Goal: Information Seeking & Learning: Understand process/instructions

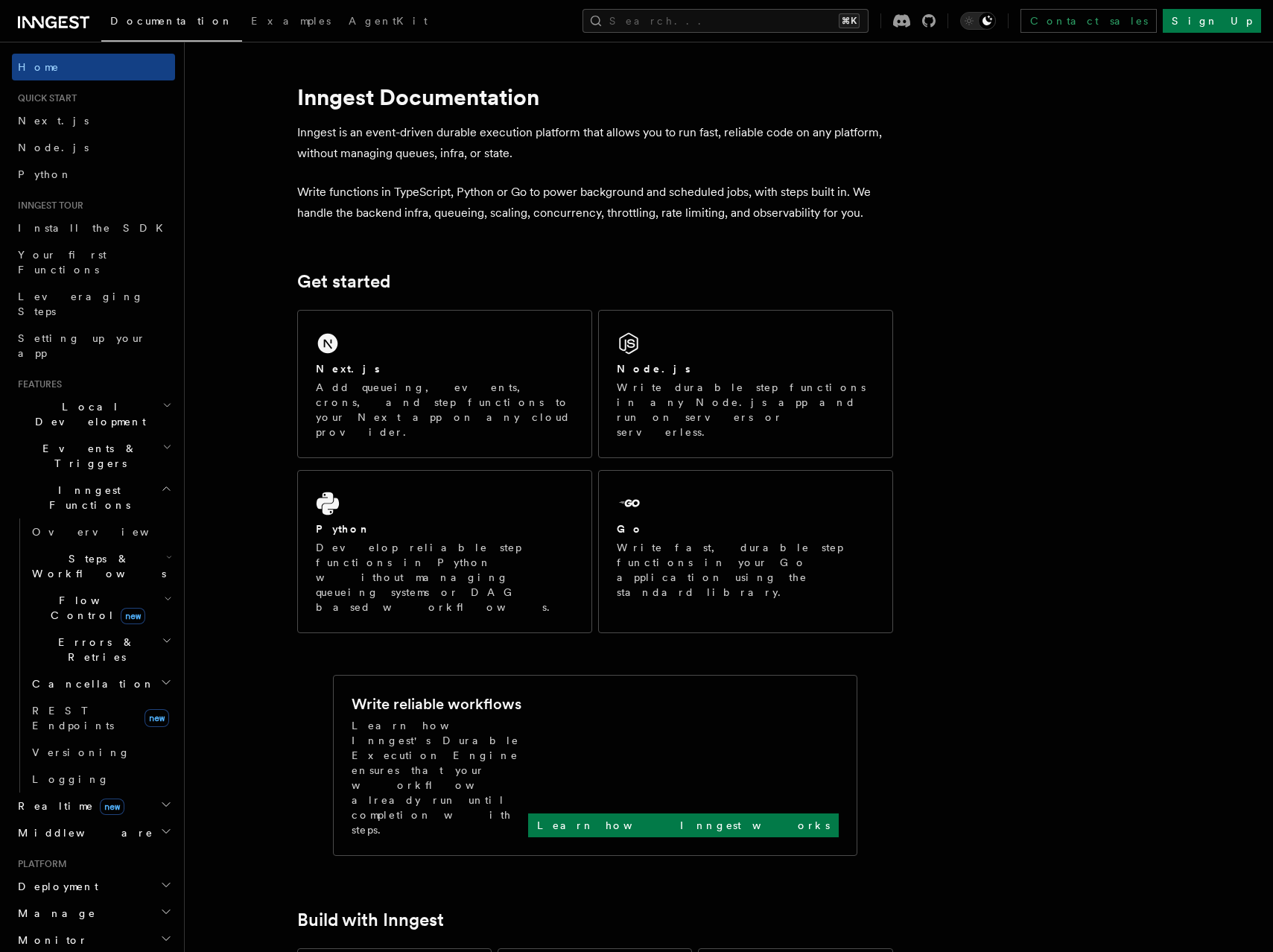
click at [130, 477] on h2 "Inngest Functions" at bounding box center [94, 498] width 163 height 42
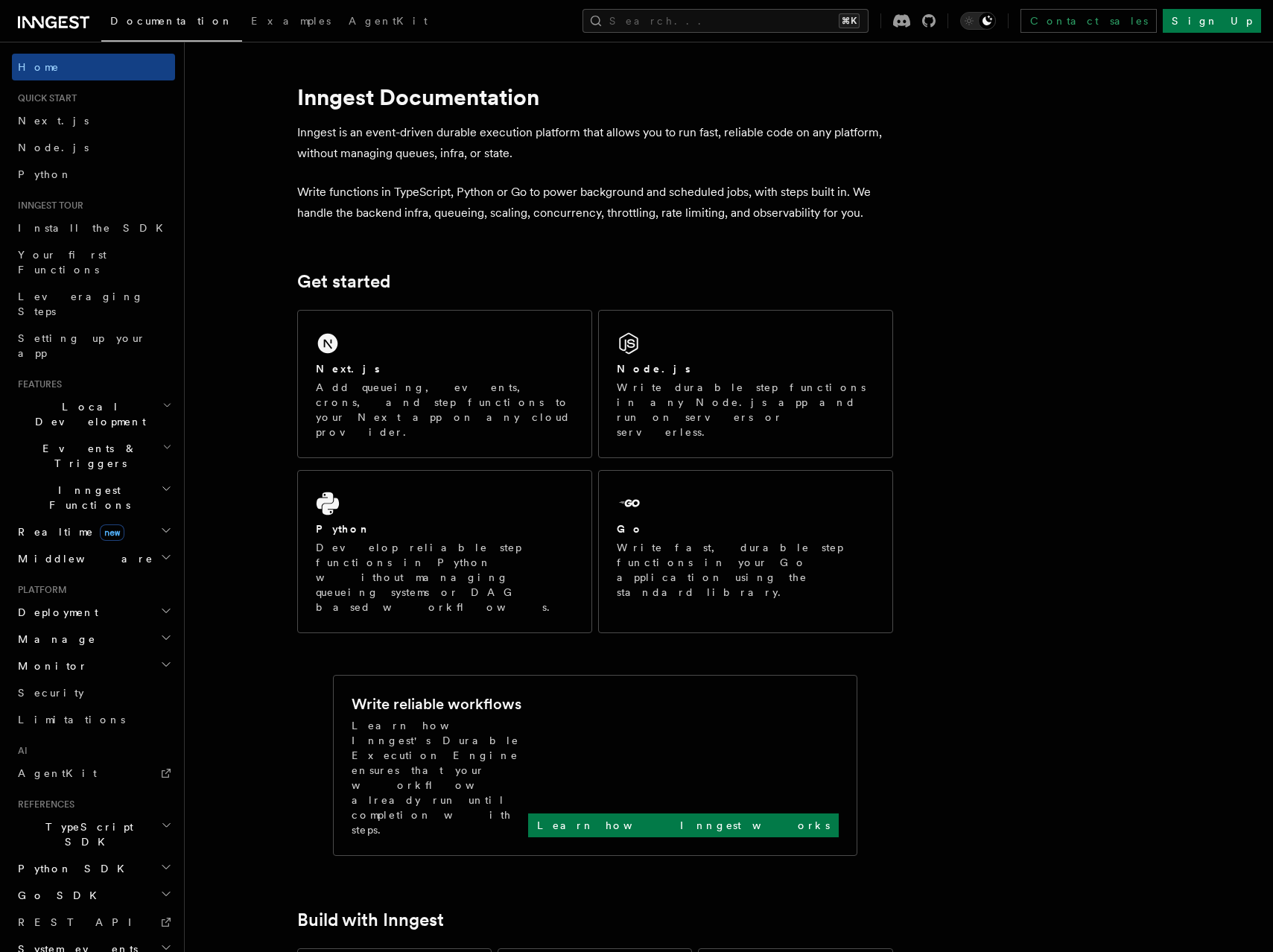
click at [121, 545] on h2 "Middleware" at bounding box center [94, 558] width 163 height 26
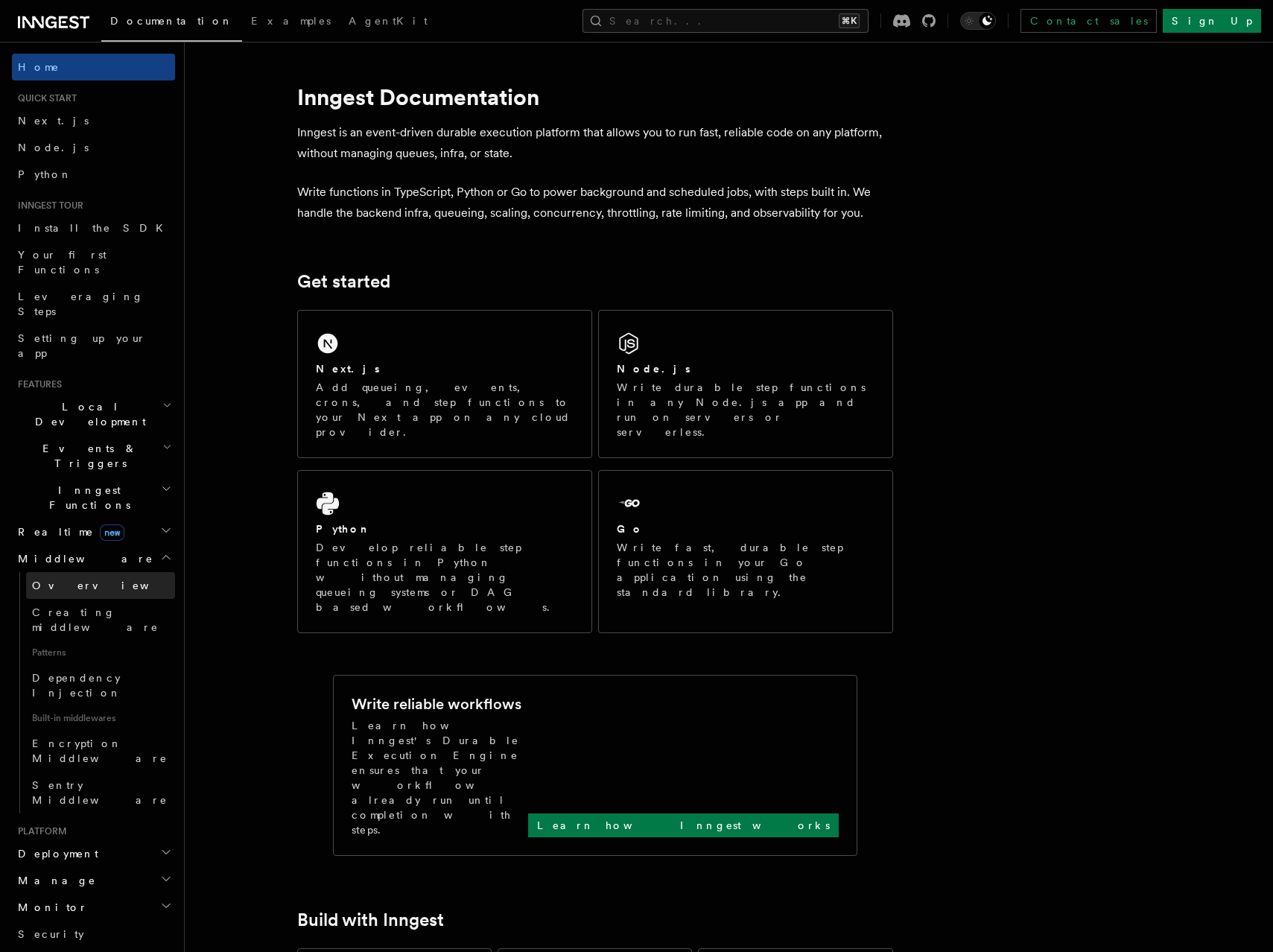
click at [117, 572] on link "Overview" at bounding box center [101, 585] width 149 height 26
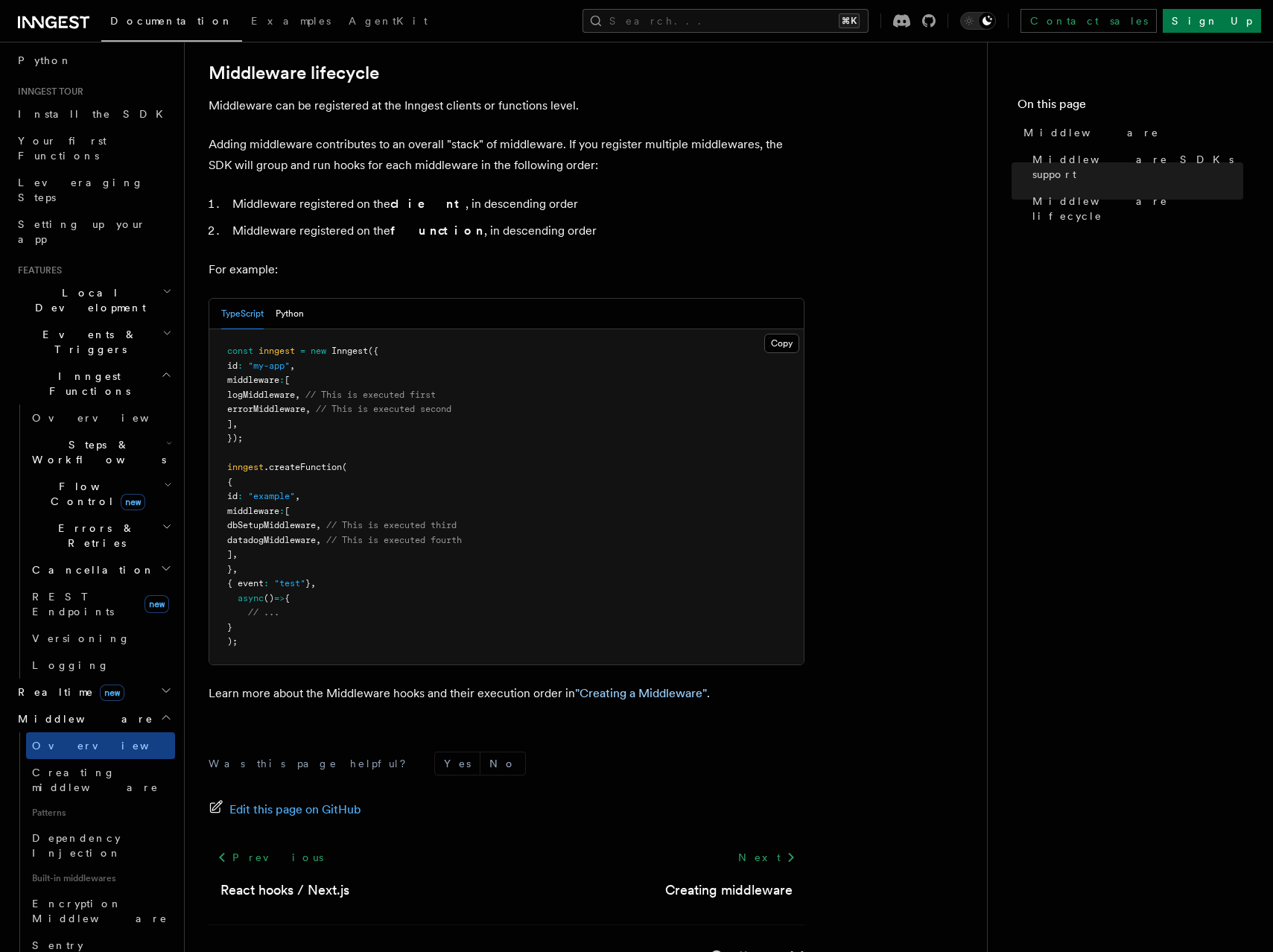
scroll to position [604, 0]
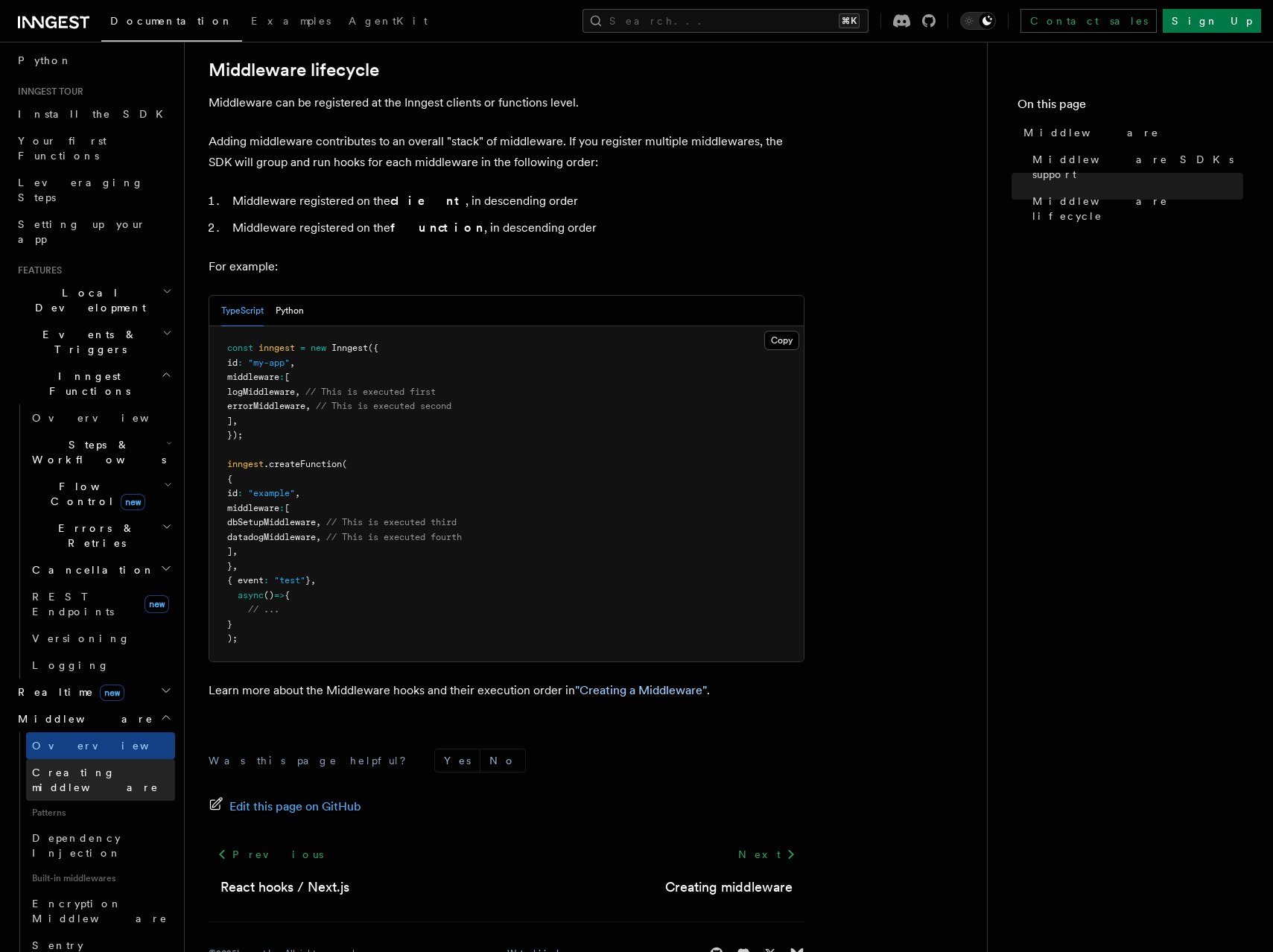
click at [114, 766] on span "Creating middleware" at bounding box center [95, 779] width 126 height 26
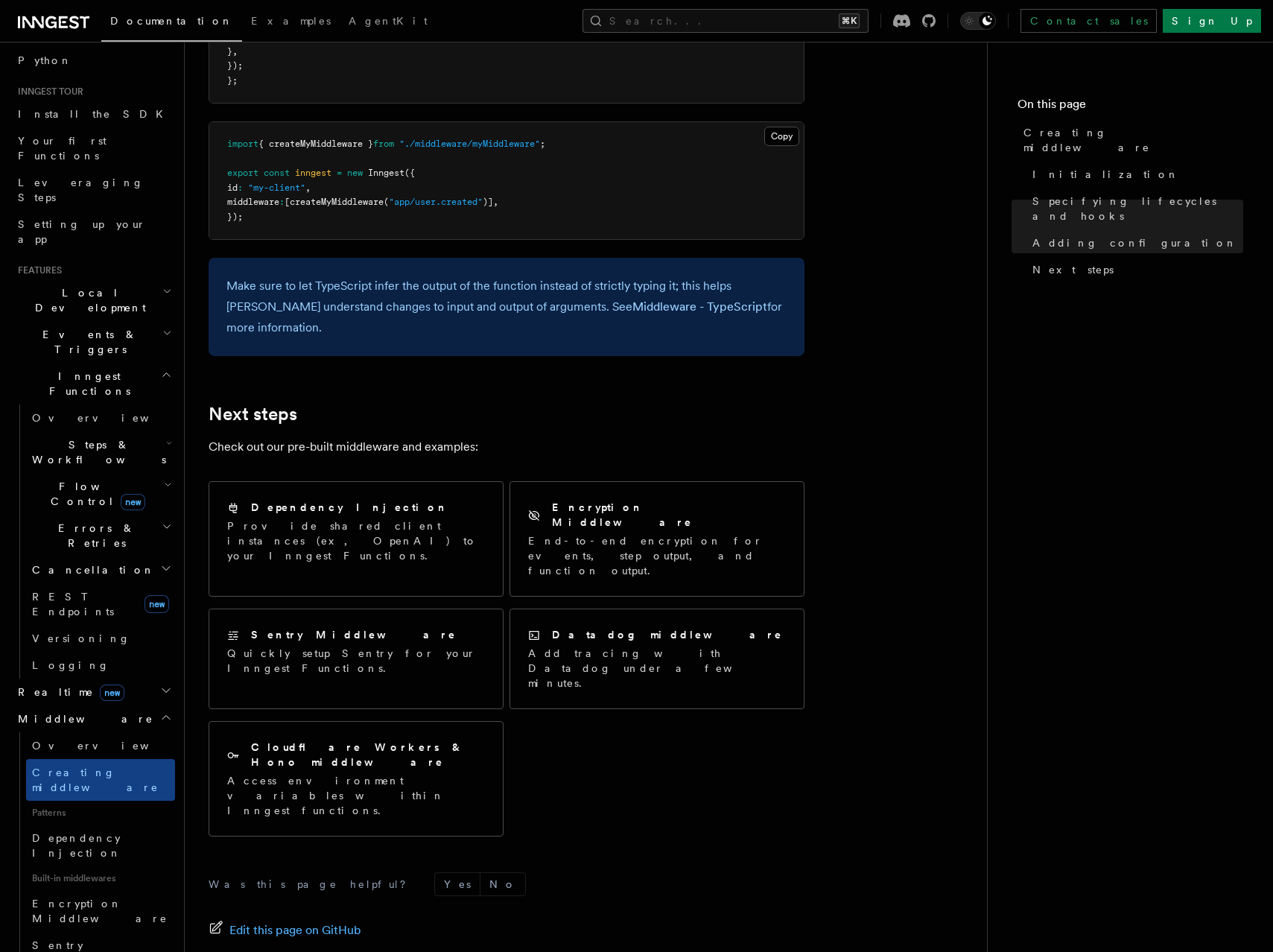
scroll to position [359, 0]
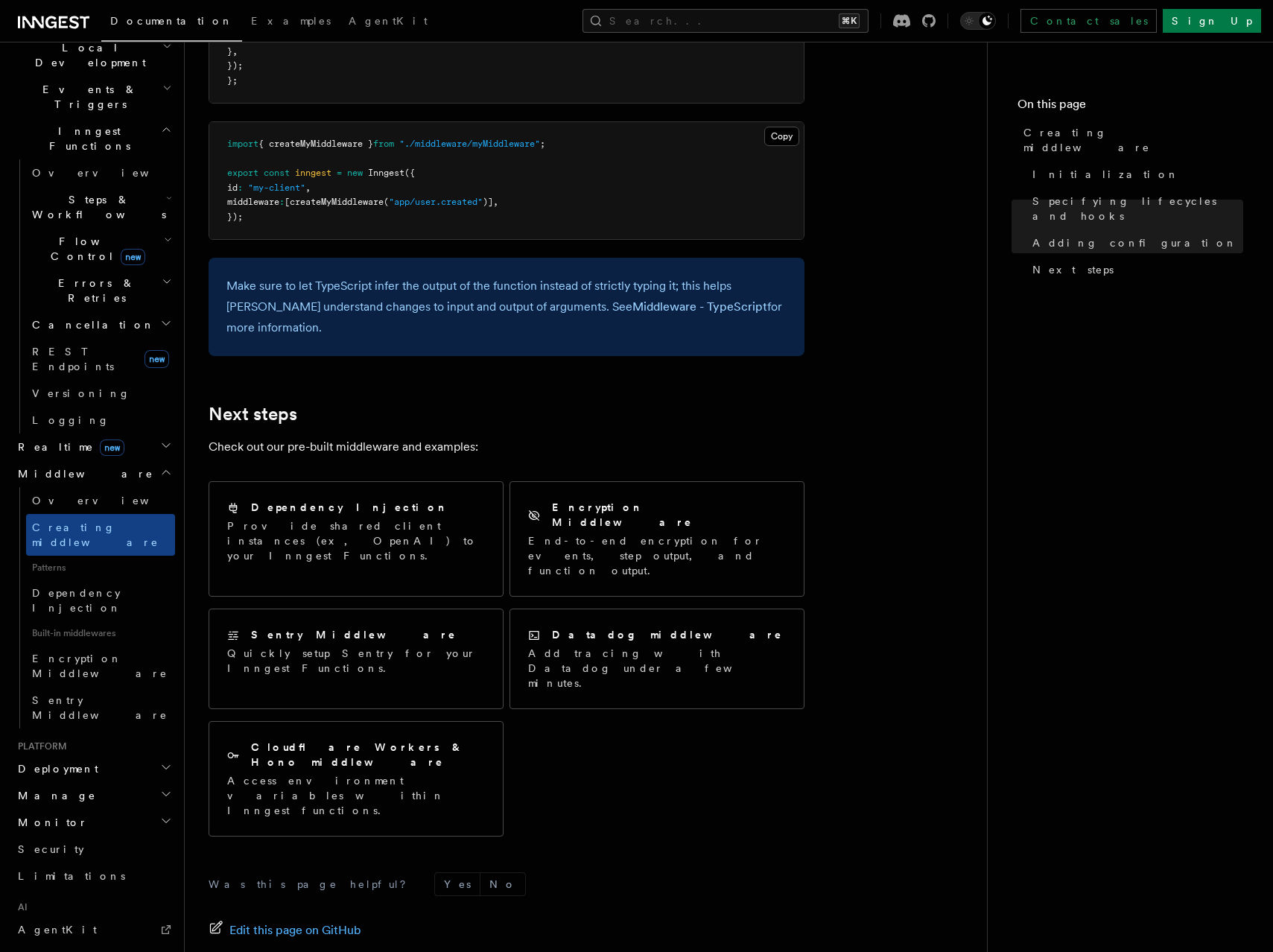
click at [65, 761] on span "Deployment" at bounding box center [55, 769] width 86 height 15
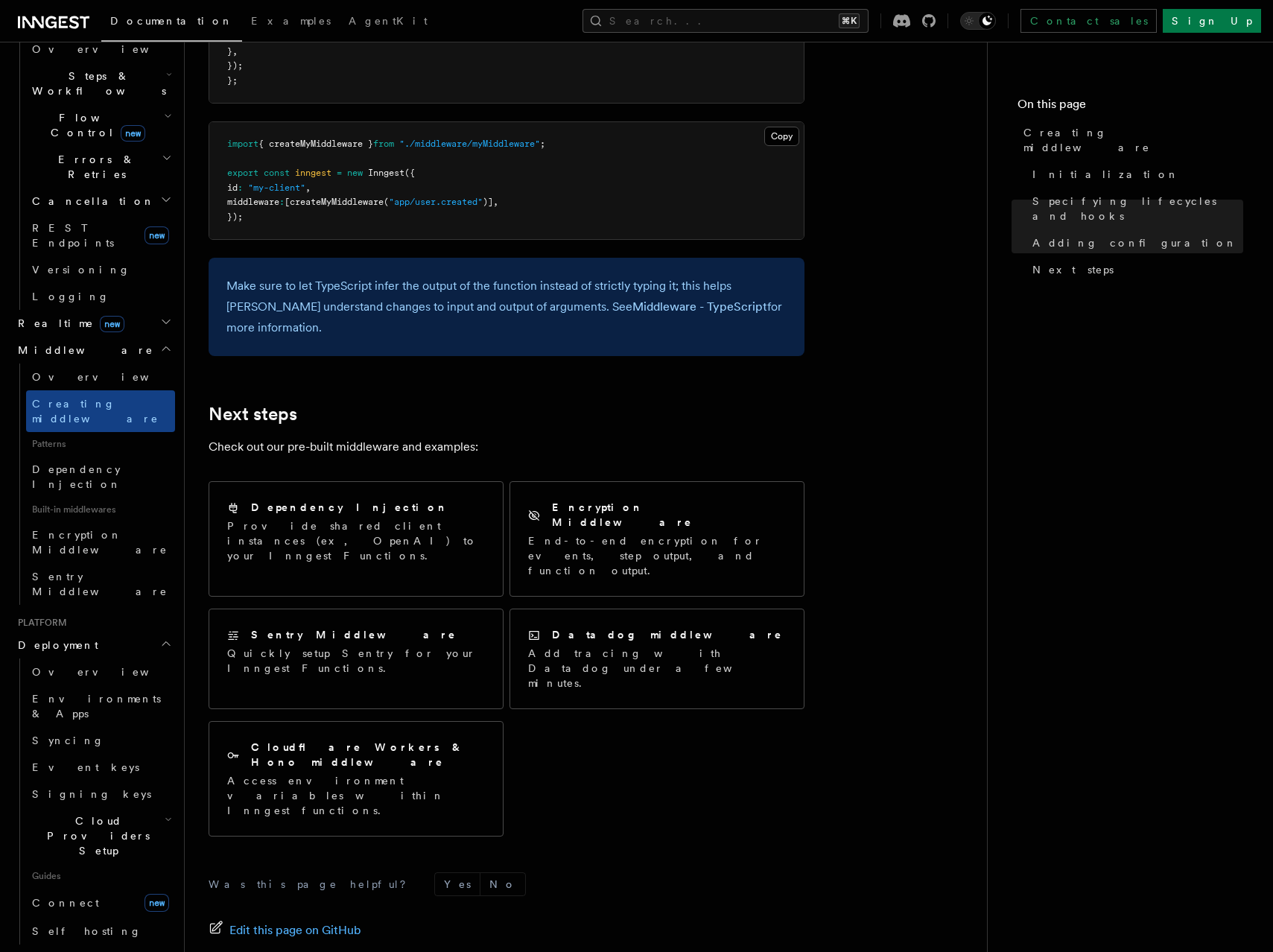
scroll to position [693, 0]
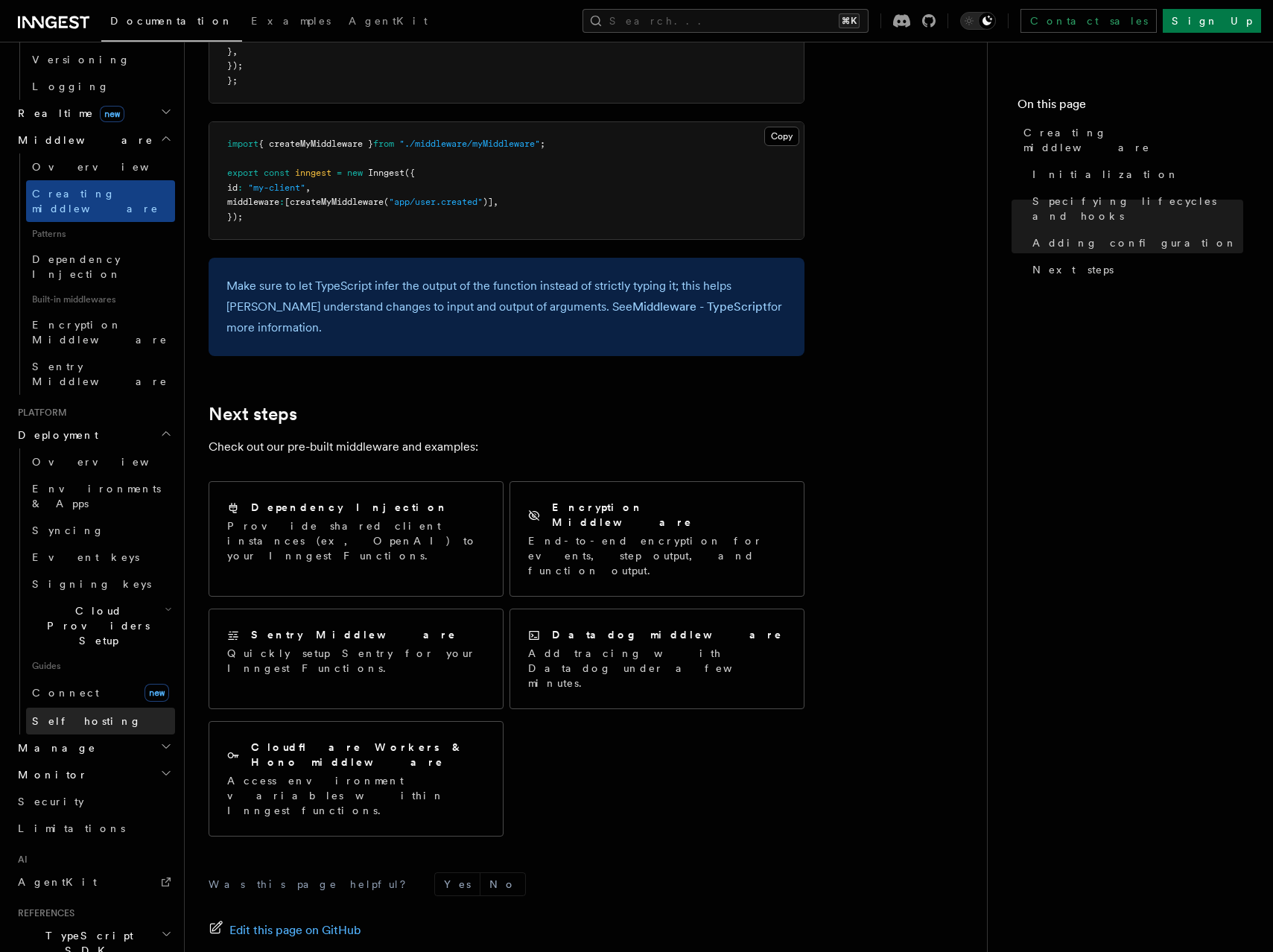
click at [75, 715] on span "Self hosting" at bounding box center [86, 721] width 110 height 12
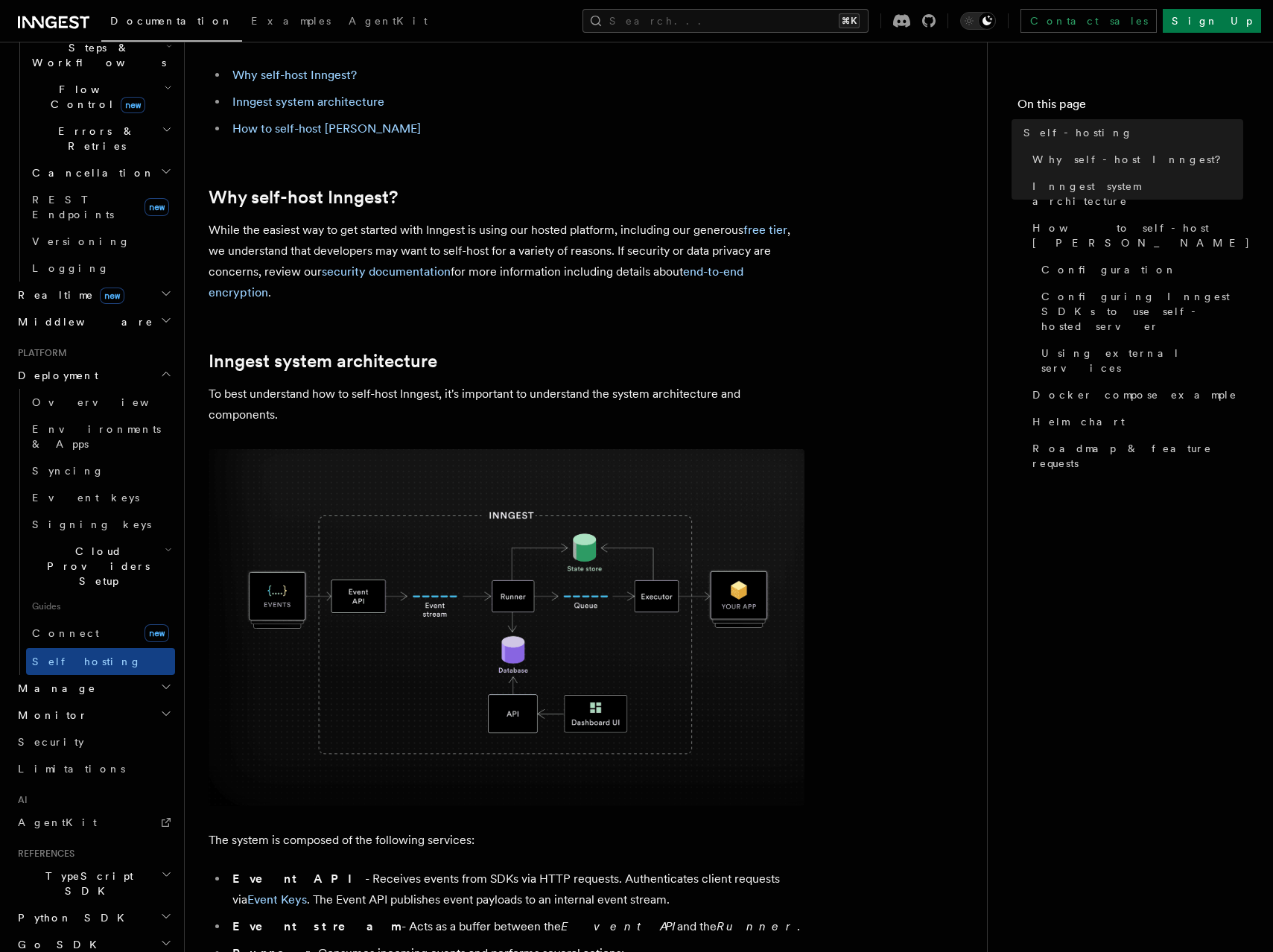
scroll to position [112, 0]
click at [534, 618] on img at bounding box center [507, 627] width 596 height 357
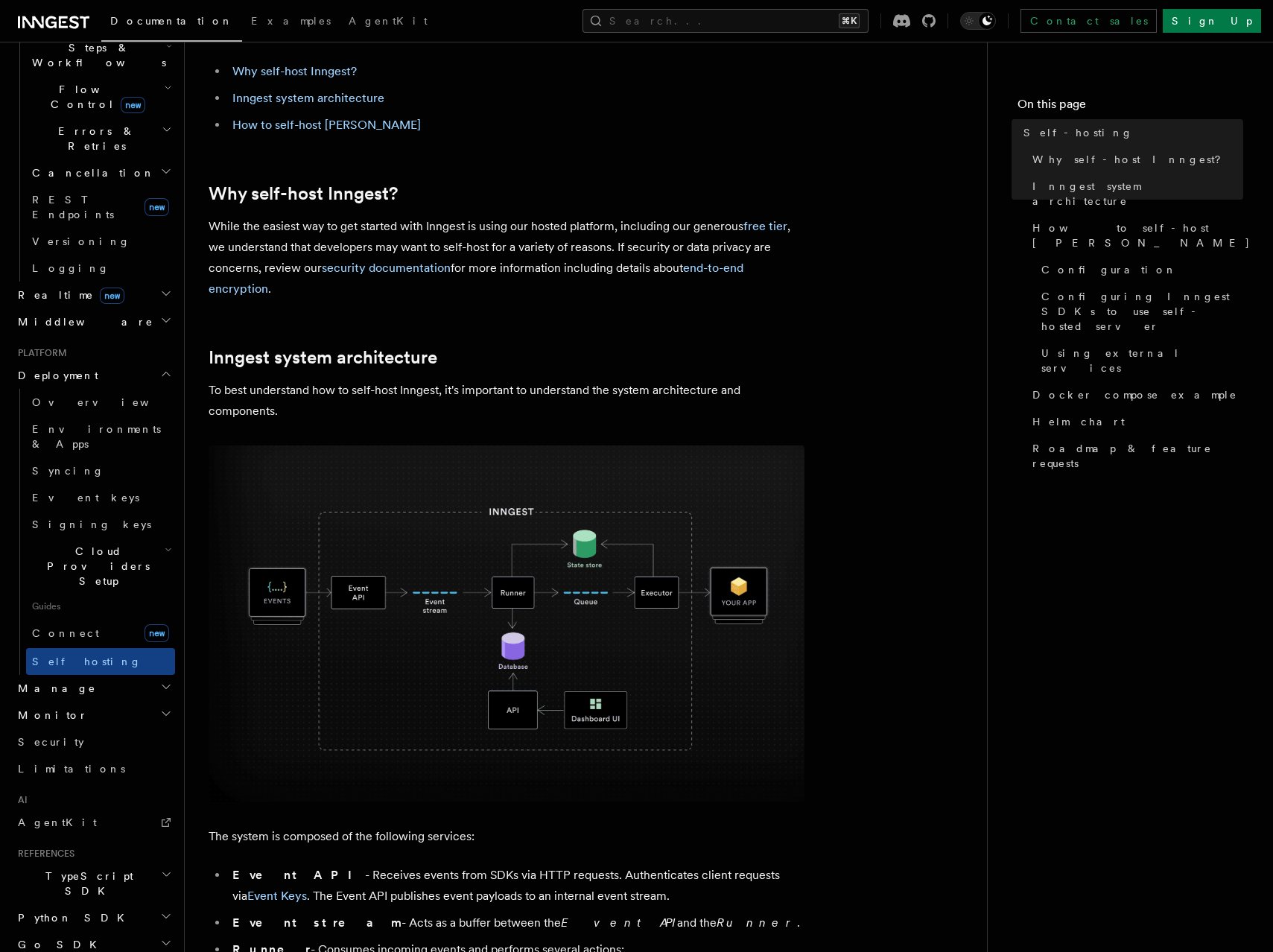
drag, startPoint x: 221, startPoint y: 172, endPoint x: 311, endPoint y: 288, distance: 146.8
copy article "Why self-host Inngest? While the easiest way to get started with Inngest is usi…"
click at [443, 365] on h2 "Inngest system architecture" at bounding box center [507, 358] width 596 height 21
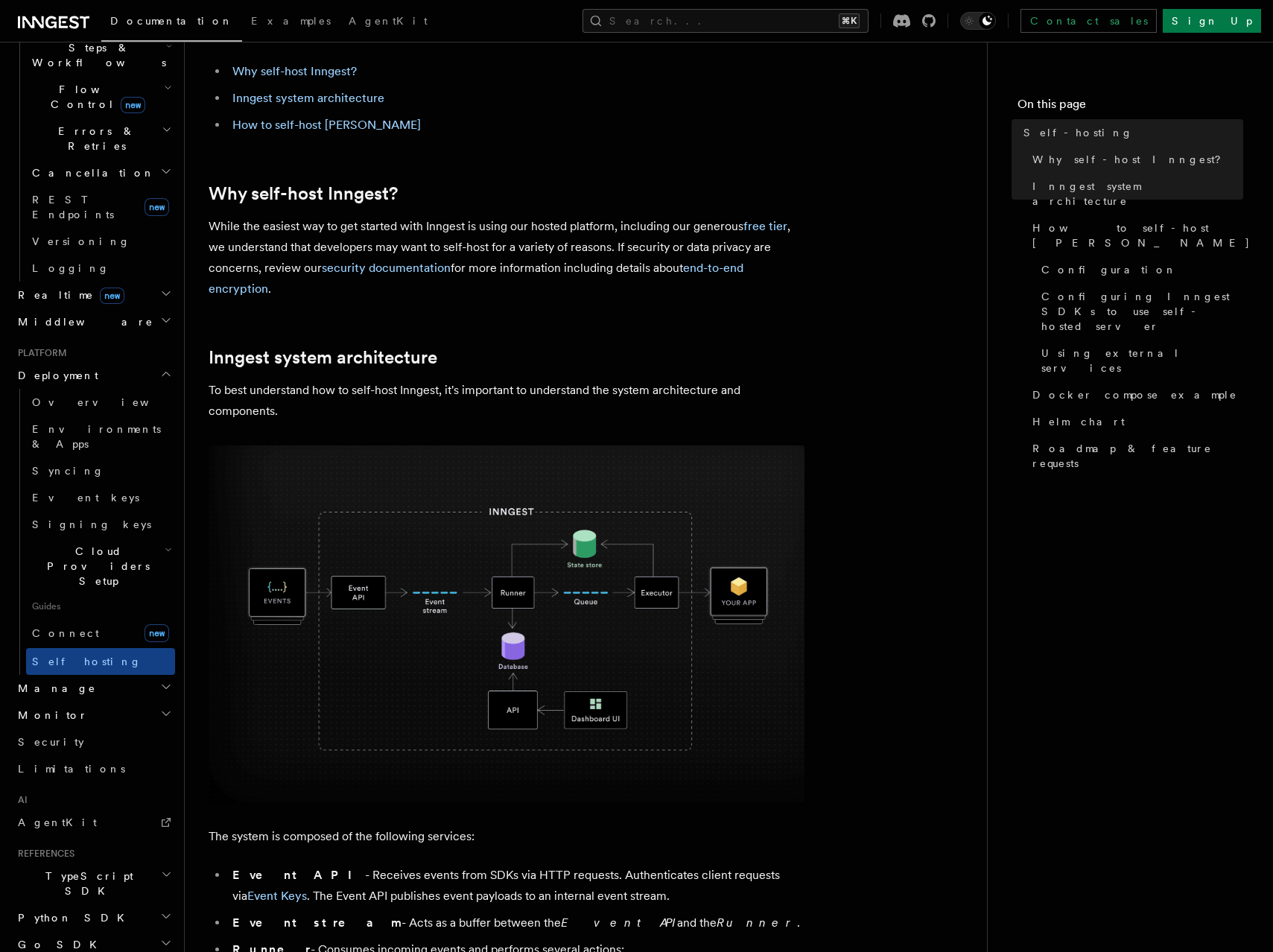
drag, startPoint x: 443, startPoint y: 365, endPoint x: 442, endPoint y: 396, distance: 31.0
click at [442, 396] on p "To best understand how to self-host Inngest, it's important to understand the s…" at bounding box center [507, 401] width 596 height 42
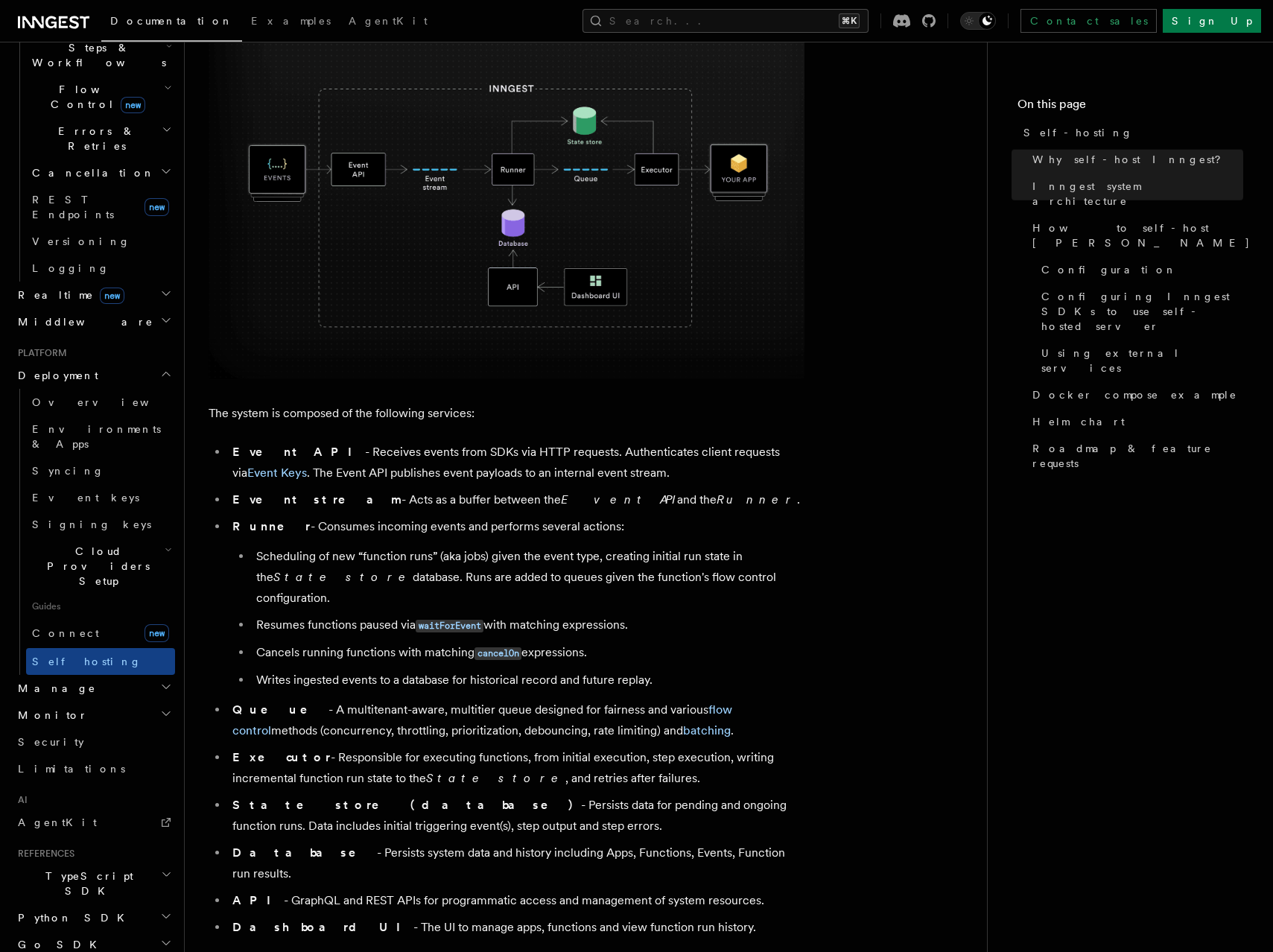
scroll to position [830, 0]
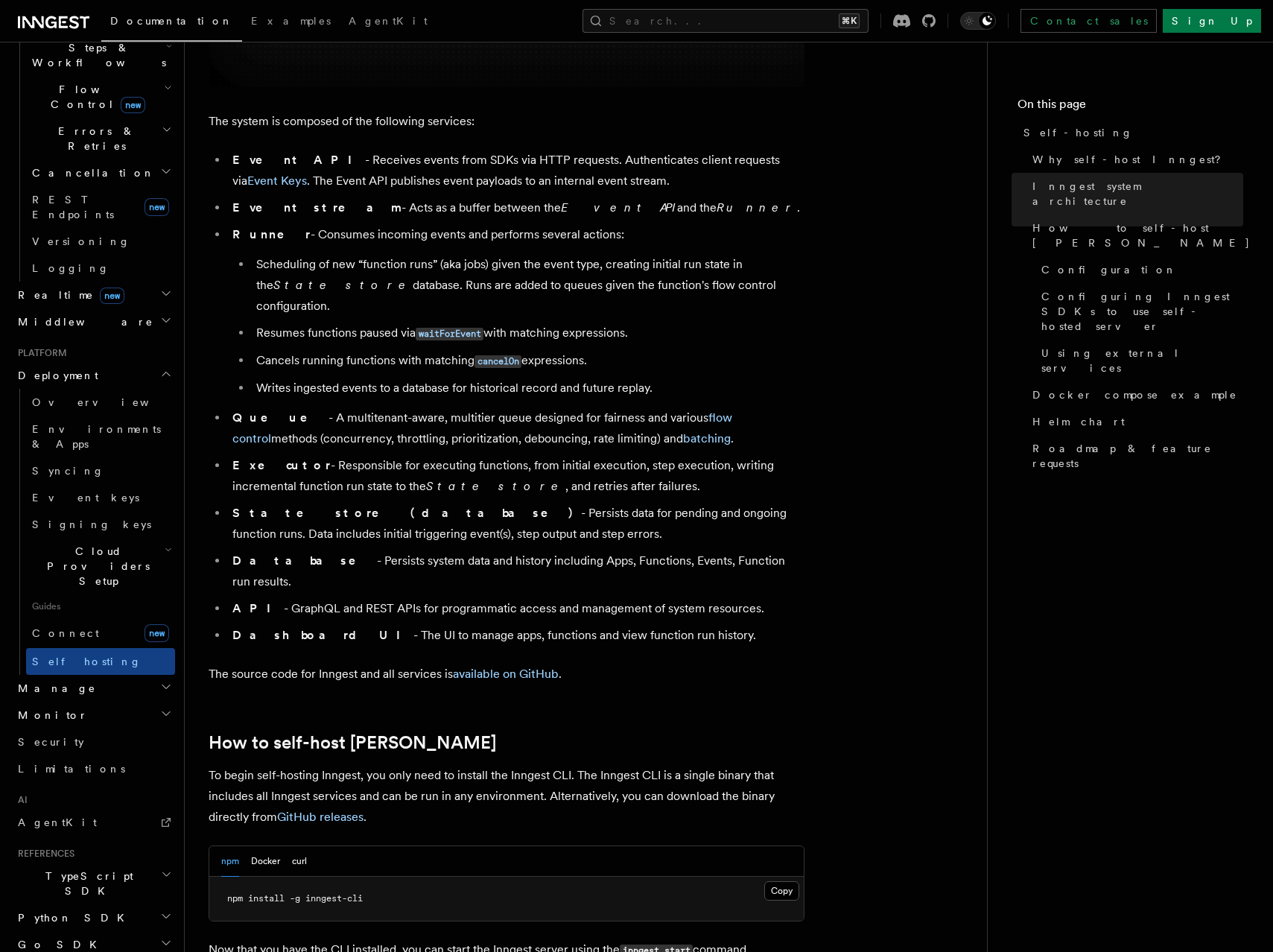
click at [257, 124] on p "The system is composed of the following services:" at bounding box center [507, 122] width 596 height 21
drag, startPoint x: 257, startPoint y: 124, endPoint x: 489, endPoint y: 610, distance: 538.5
copy article "Lor ipsumd si ametcons ad eli seddoeius temporin: Utlab ETD - Magnaali enimad m…"
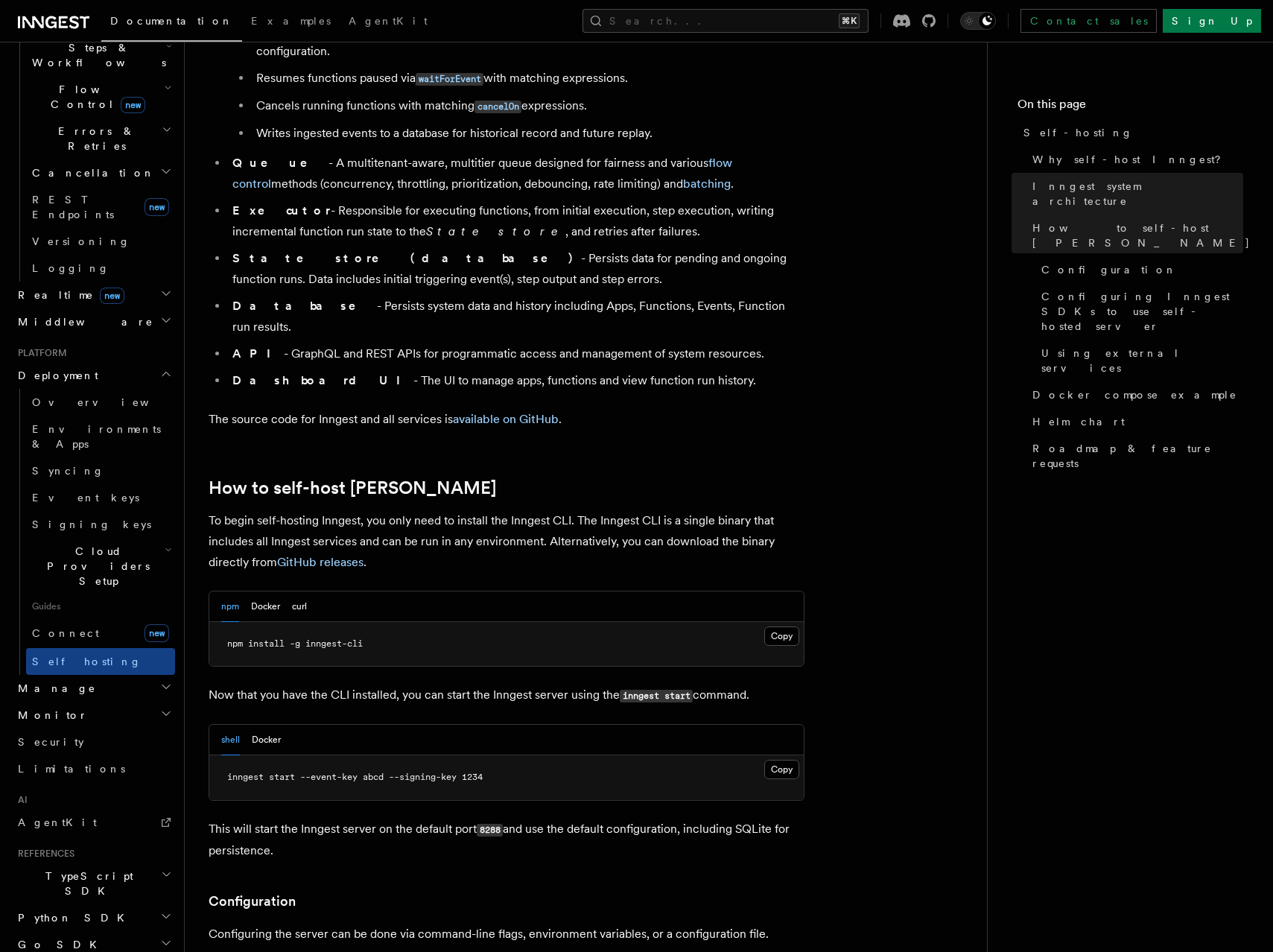
click at [444, 510] on p "To begin self-hosting Inngest, you only need to install the Inngest CLI. The In…" at bounding box center [507, 541] width 596 height 62
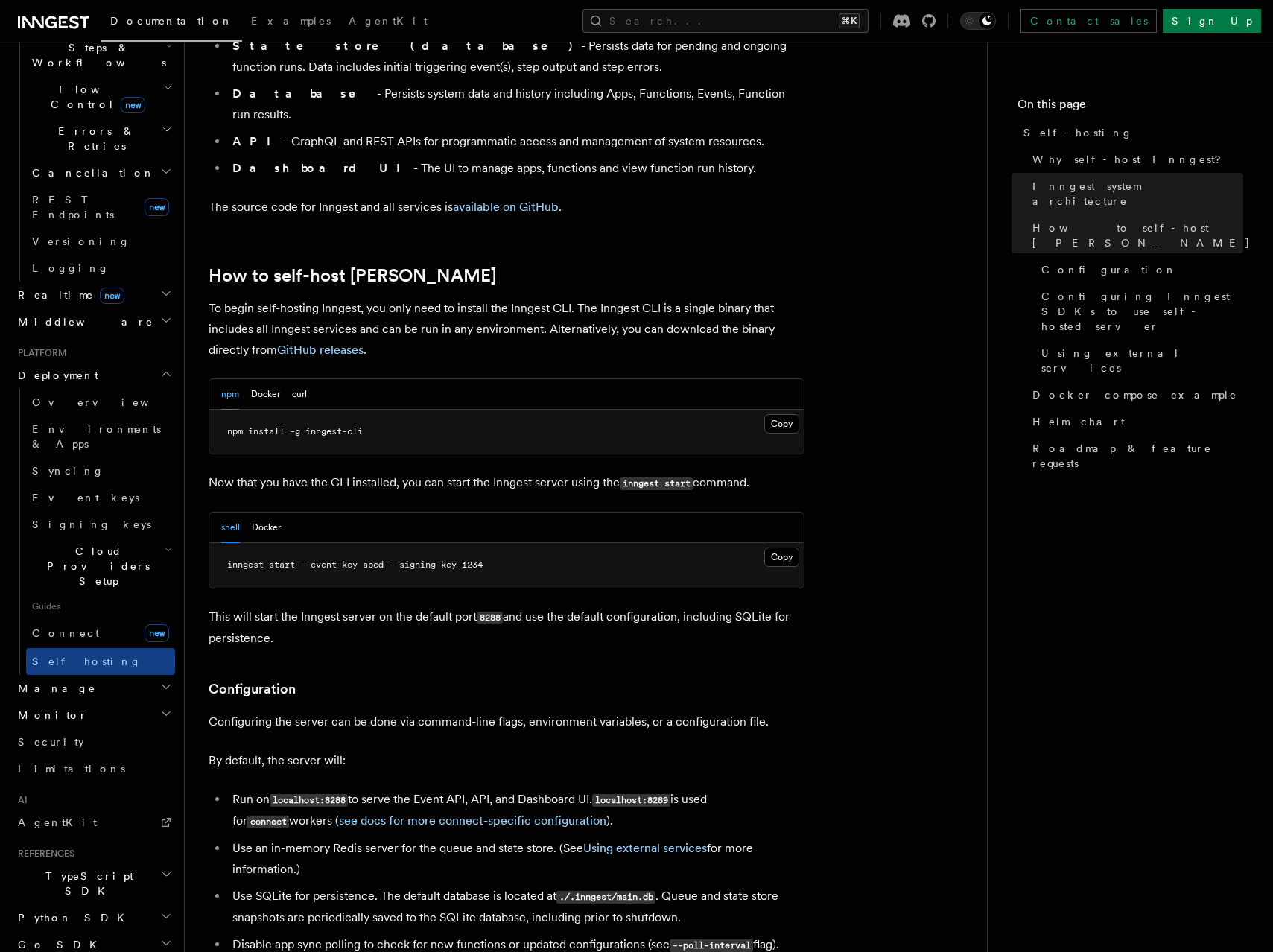
scroll to position [1313, 0]
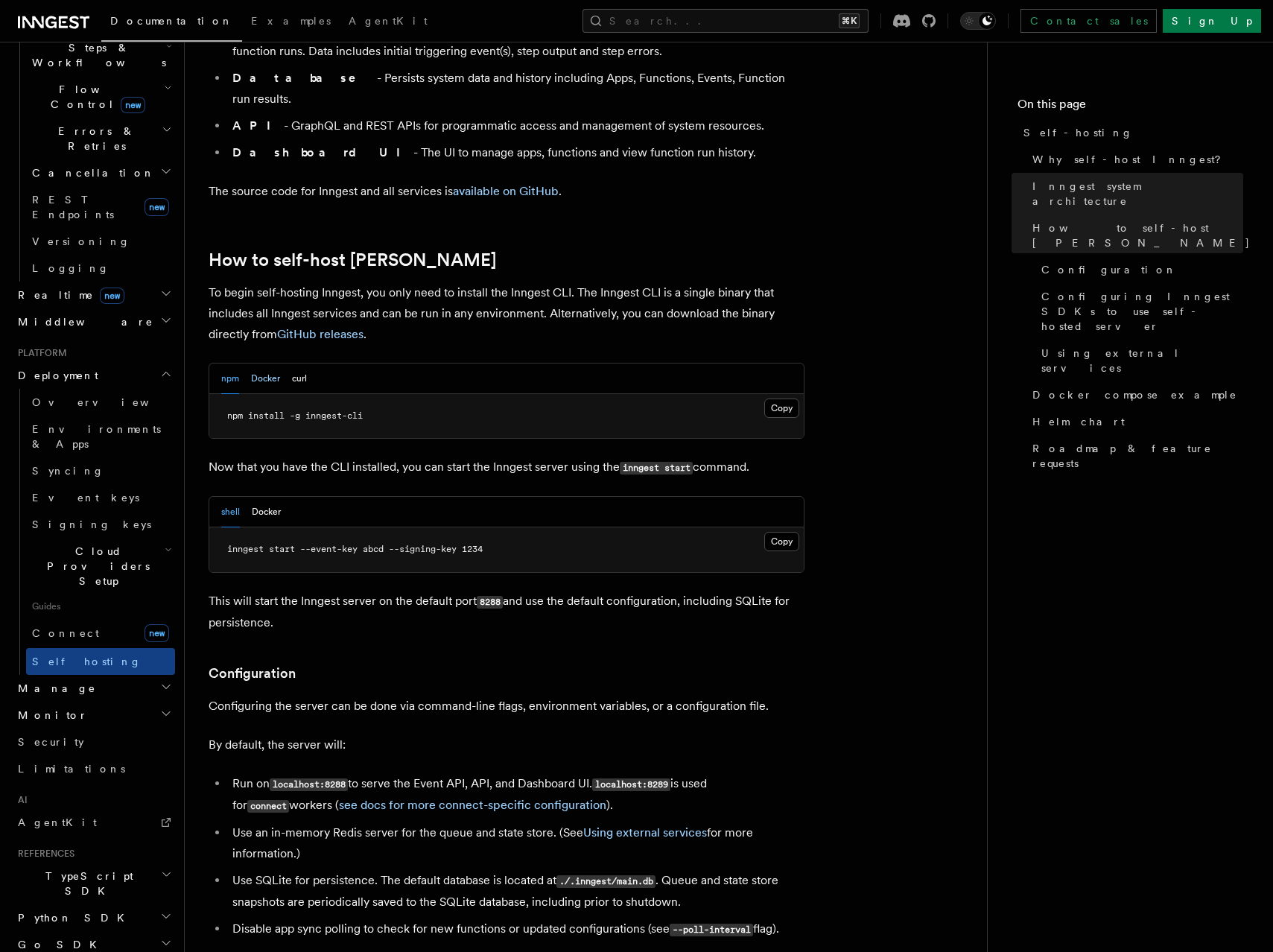
click at [267, 364] on button "Docker" at bounding box center [266, 379] width 29 height 30
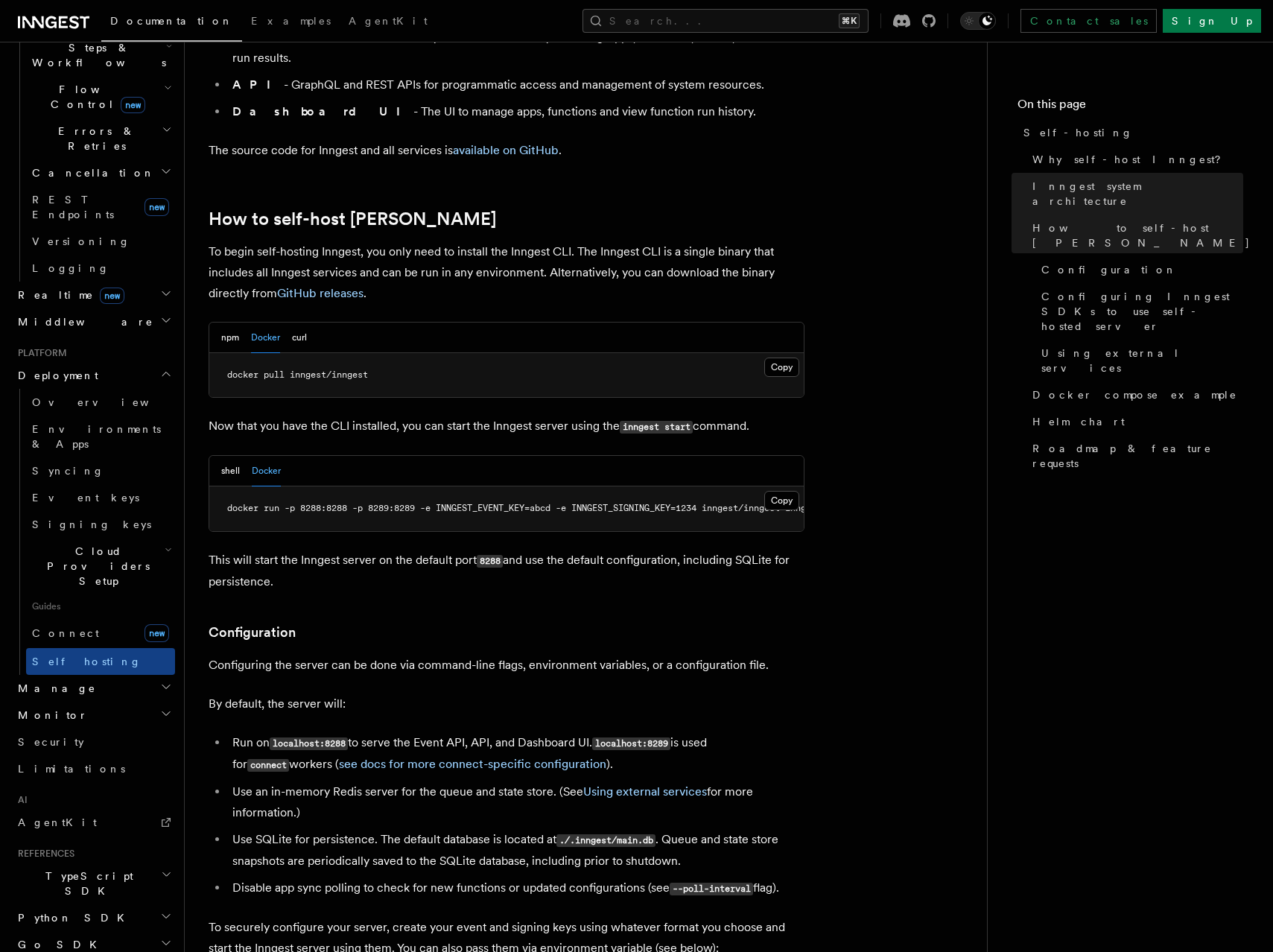
scroll to position [1410, 0]
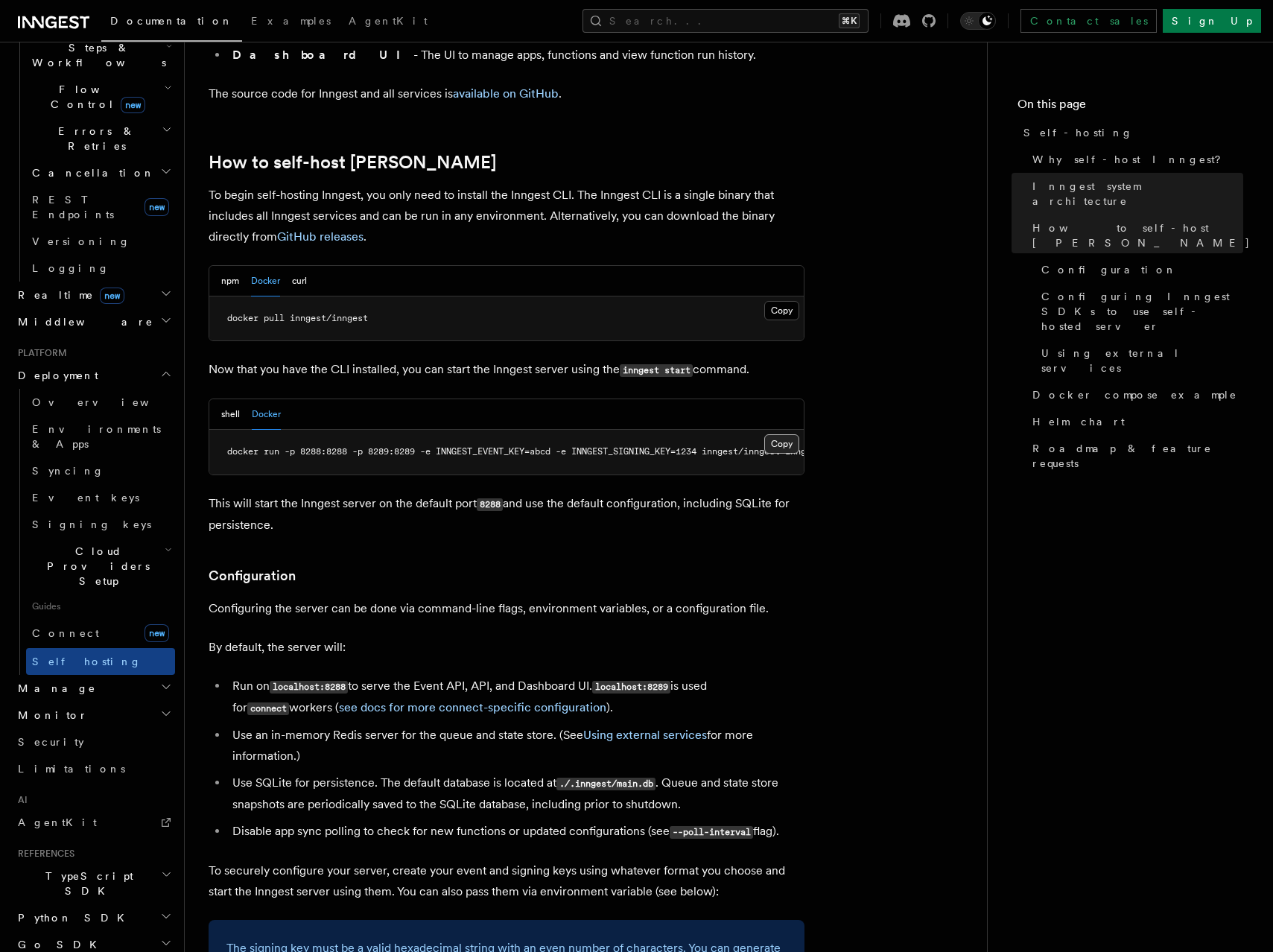
click at [781, 434] on button "Copy Copied" at bounding box center [782, 444] width 35 height 19
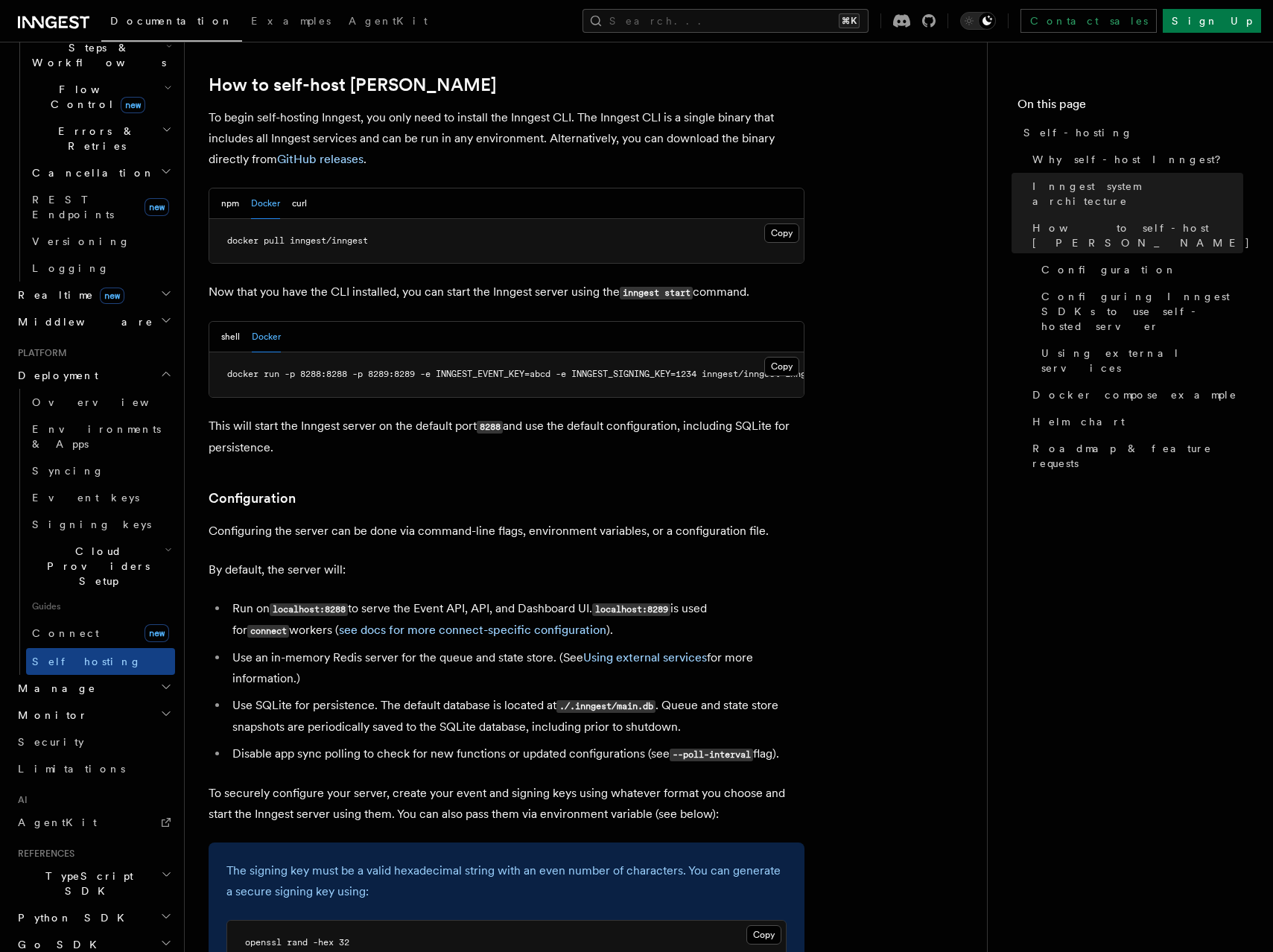
scroll to position [1499, 0]
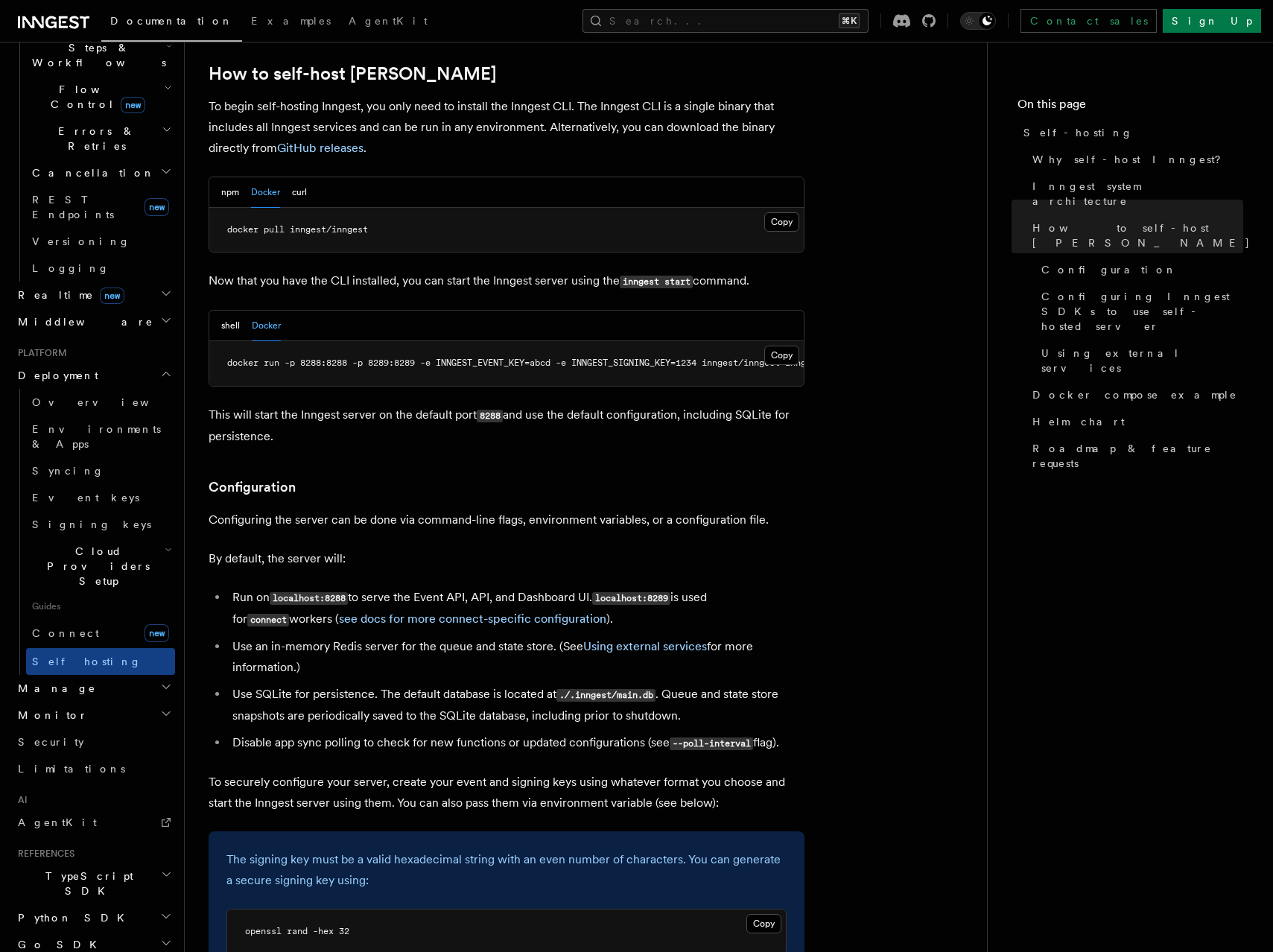
click at [263, 404] on p "This will start the Inngest server on the default port 8288 and use the default…" at bounding box center [507, 425] width 596 height 42
copy article "This will start the Inngest server on the default port 8288 and use the default…"
click at [637, 404] on p "This will start the Inngest server on the default port 8288 and use the default…" at bounding box center [507, 425] width 596 height 42
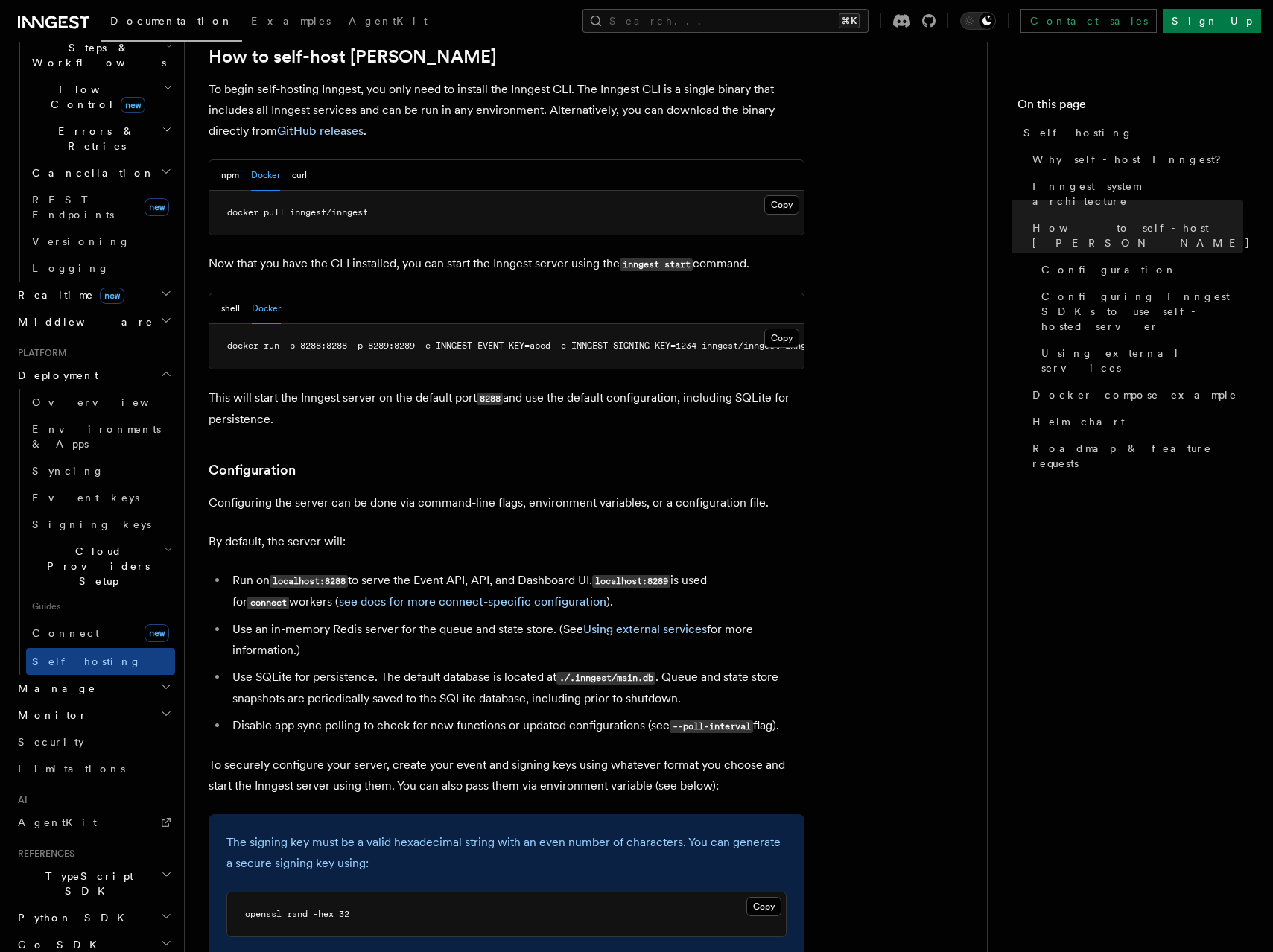
scroll to position [1516, 0]
click at [627, 323] on pre "docker run -p 8288:8288 -p 8289:8289 -e INNGEST_EVENT_KEY=abcd -e INNGEST_SIGNI…" at bounding box center [506, 346] width 595 height 45
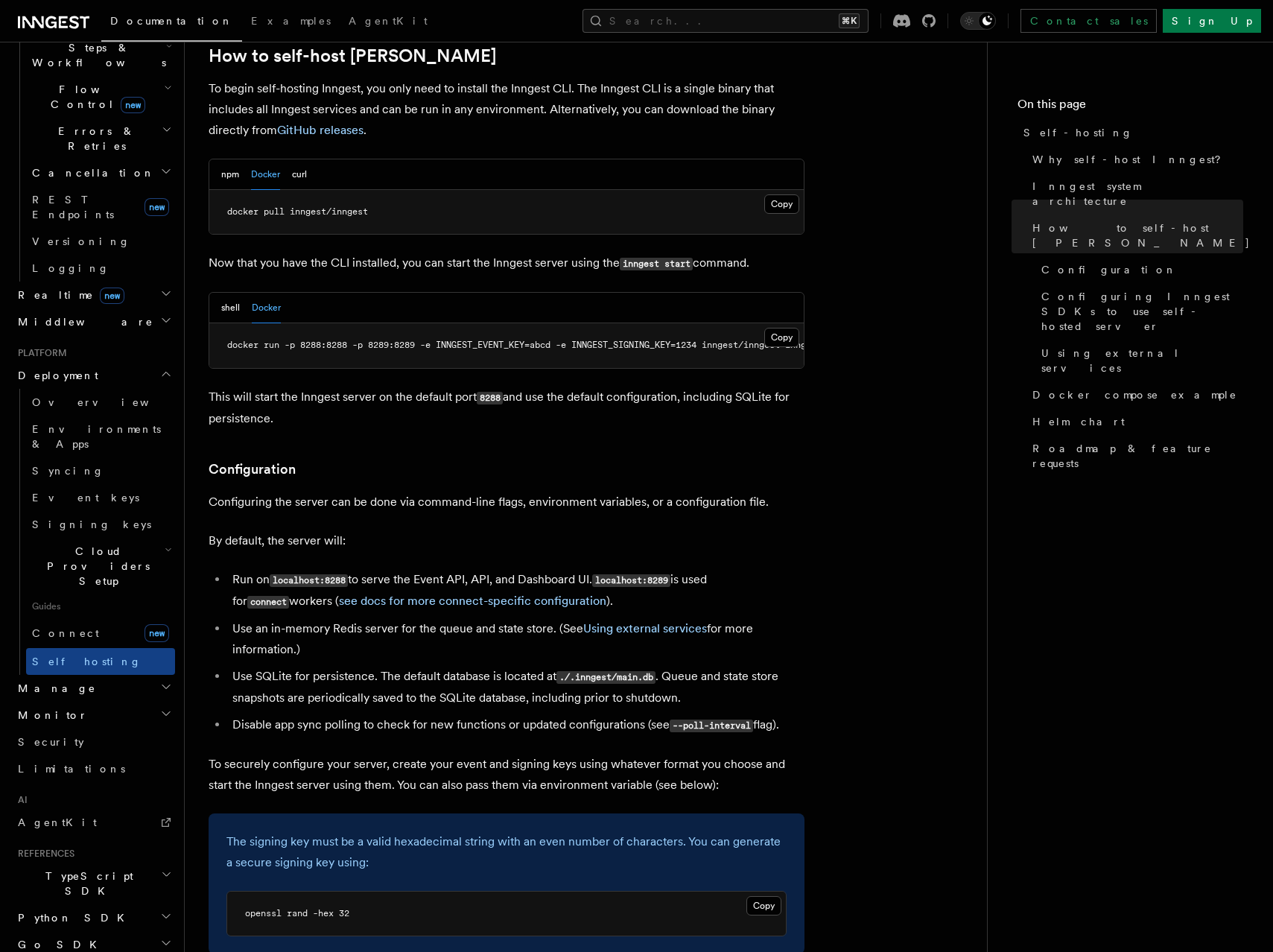
click at [565, 459] on h3 "Configuration" at bounding box center [507, 469] width 596 height 21
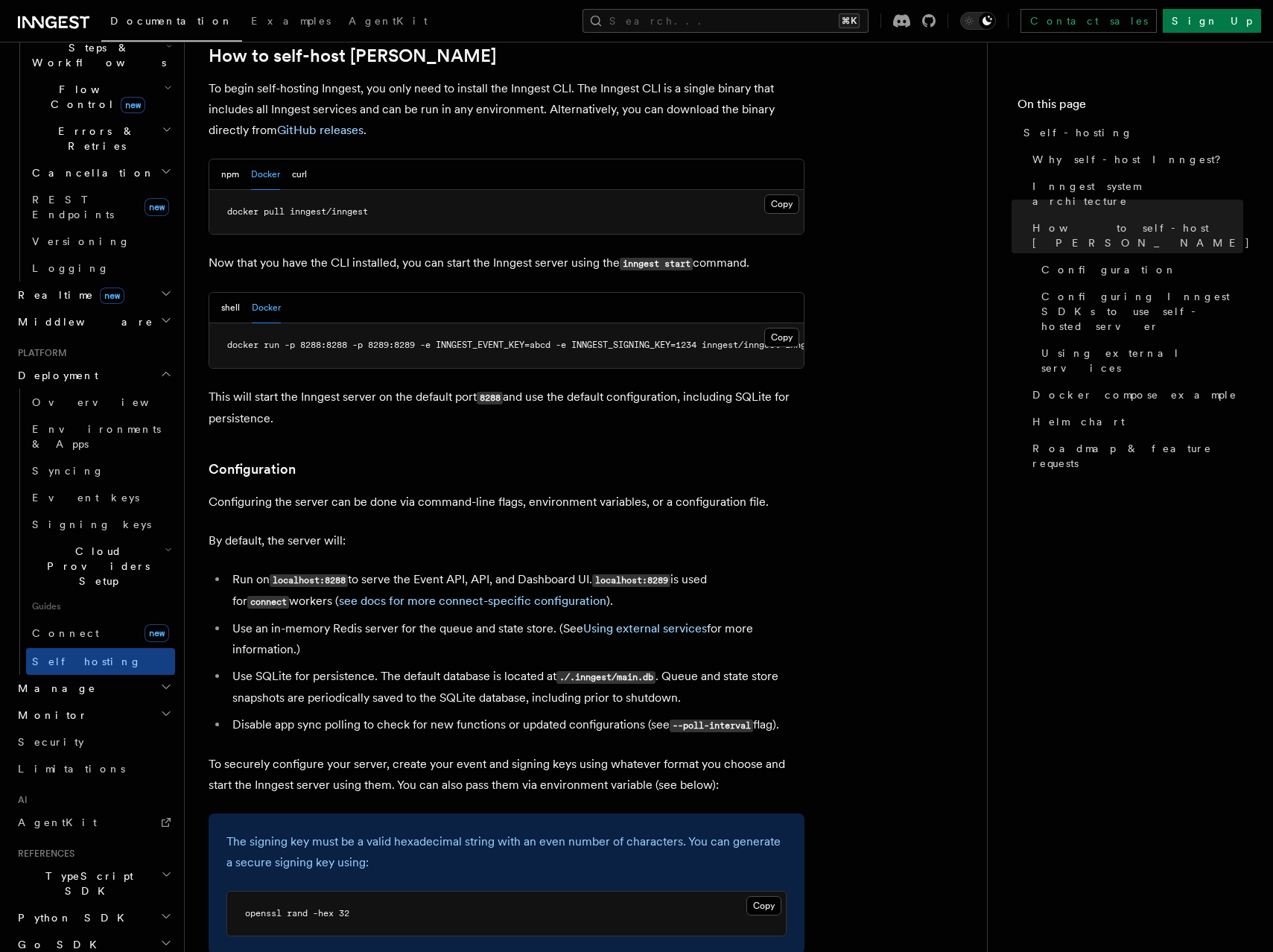
drag, startPoint x: 565, startPoint y: 426, endPoint x: 582, endPoint y: 671, distance: 245.6
copy article "Configuration Configuring the server can be done via command-line flags, enviro…"
click at [703, 492] on p "Configuring the server can be done via command-line flags, environment variable…" at bounding box center [507, 502] width 596 height 21
click at [465, 666] on li "Use SQLite for persistence. The default database is located at ./.inngest/main.…" at bounding box center [516, 687] width 576 height 42
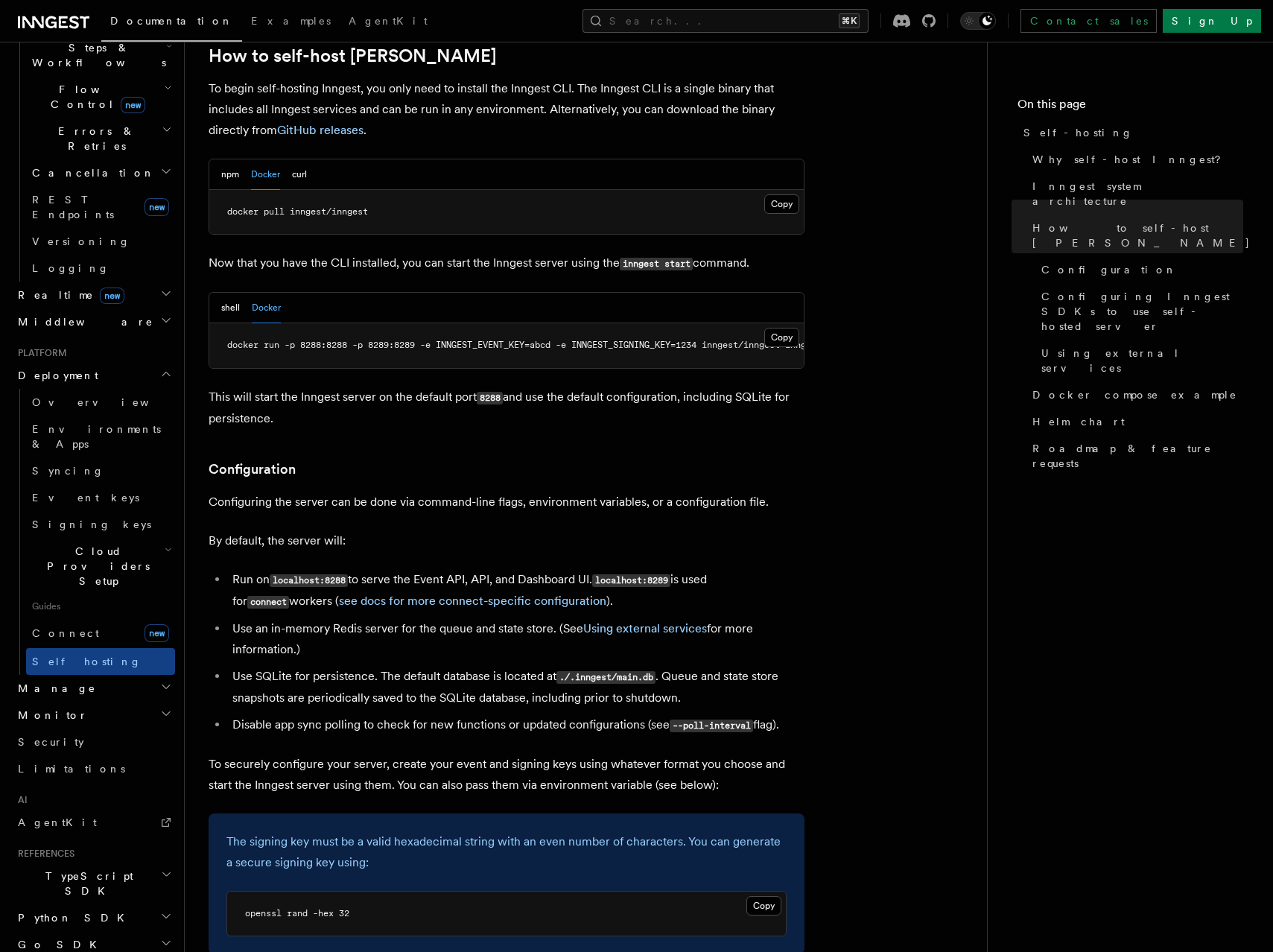
click at [355, 618] on li "Use an in-memory Redis server for the queue and state store. (See Using externa…" at bounding box center [516, 639] width 576 height 42
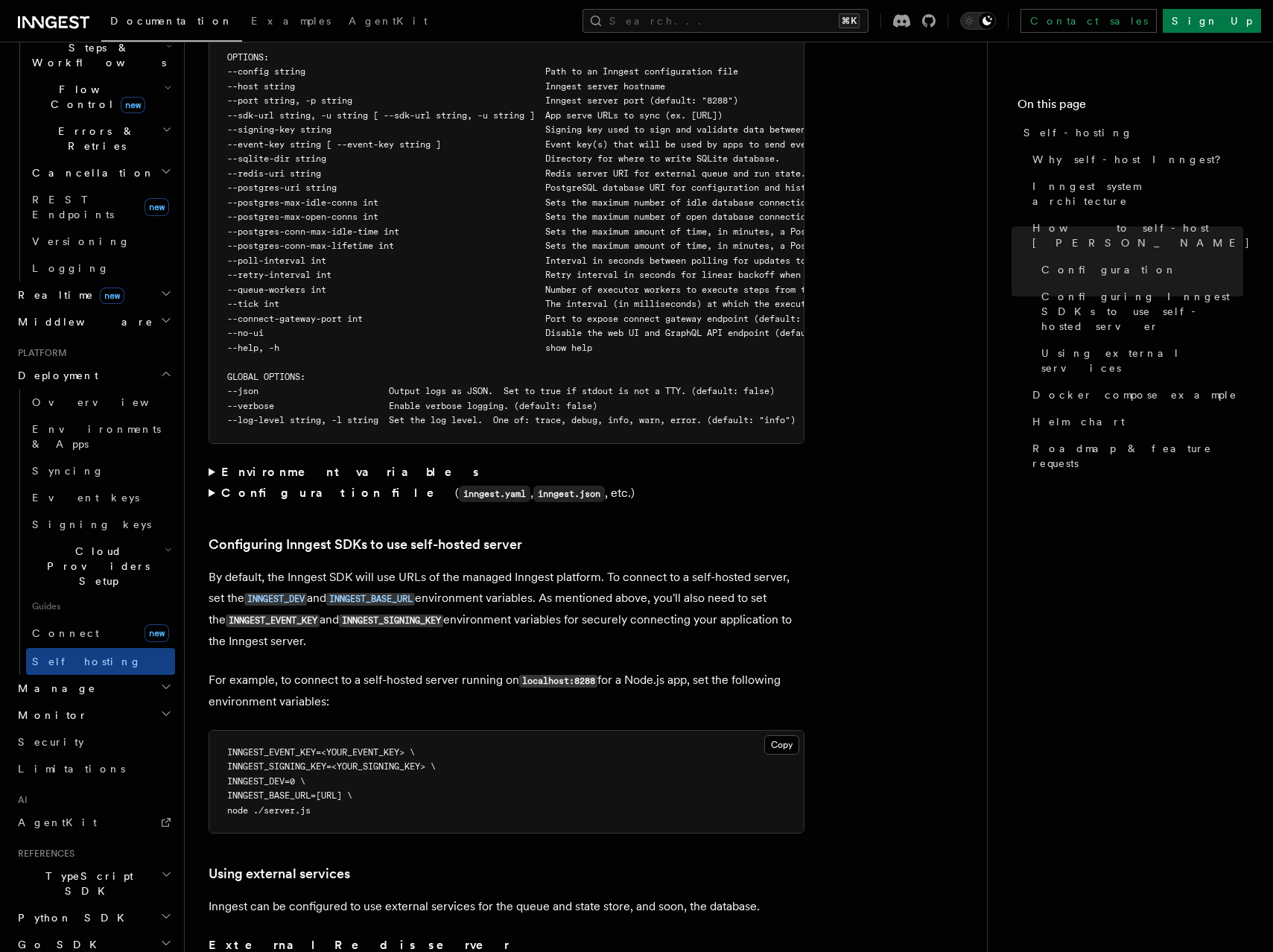
scroll to position [2765, 0]
click at [211, 460] on summary "Environment variables" at bounding box center [507, 471] width 596 height 21
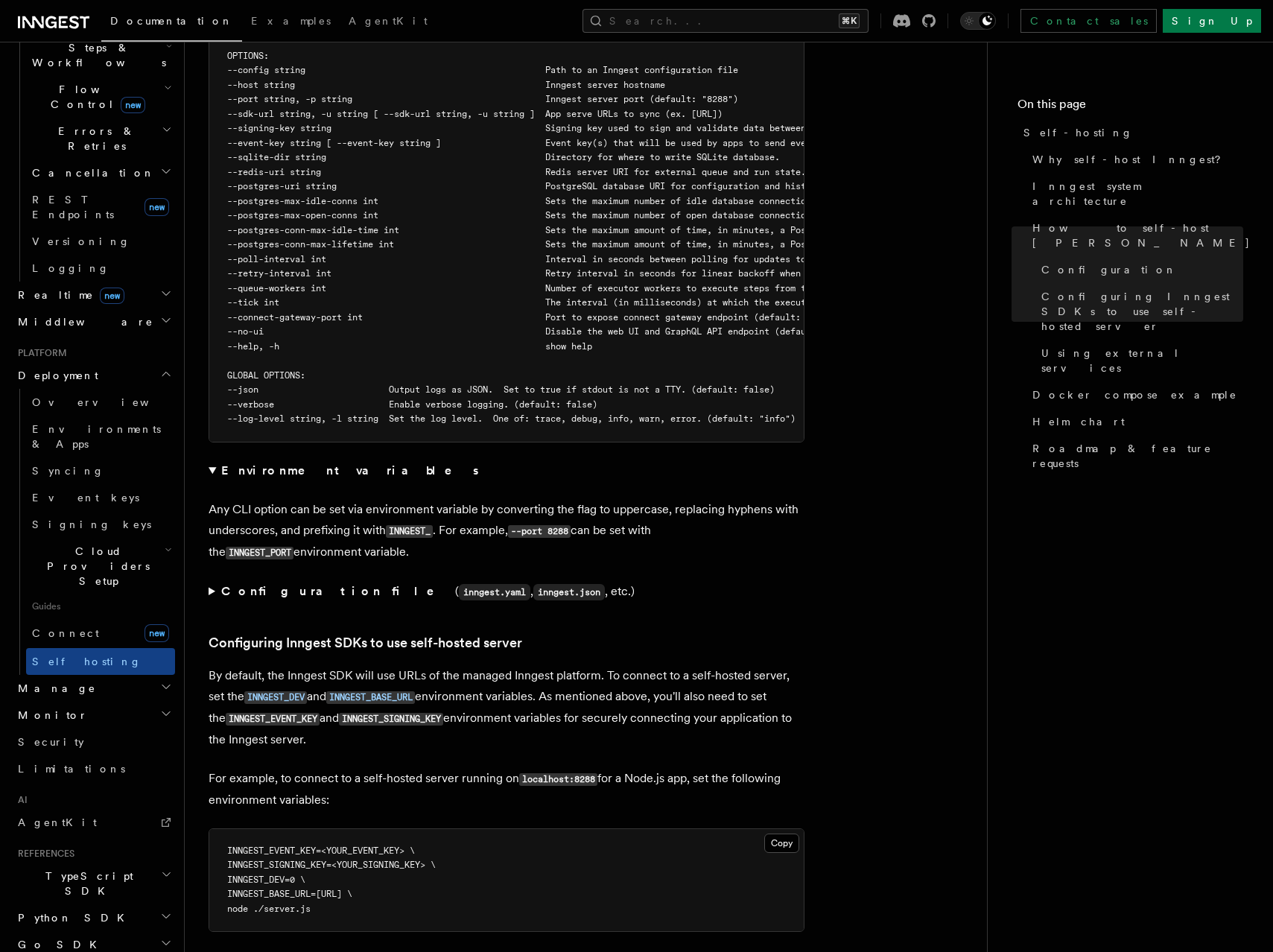
click at [216, 581] on summary "Configuration file ( inngest.yaml , inngest.json , etc.)" at bounding box center [507, 592] width 596 height 22
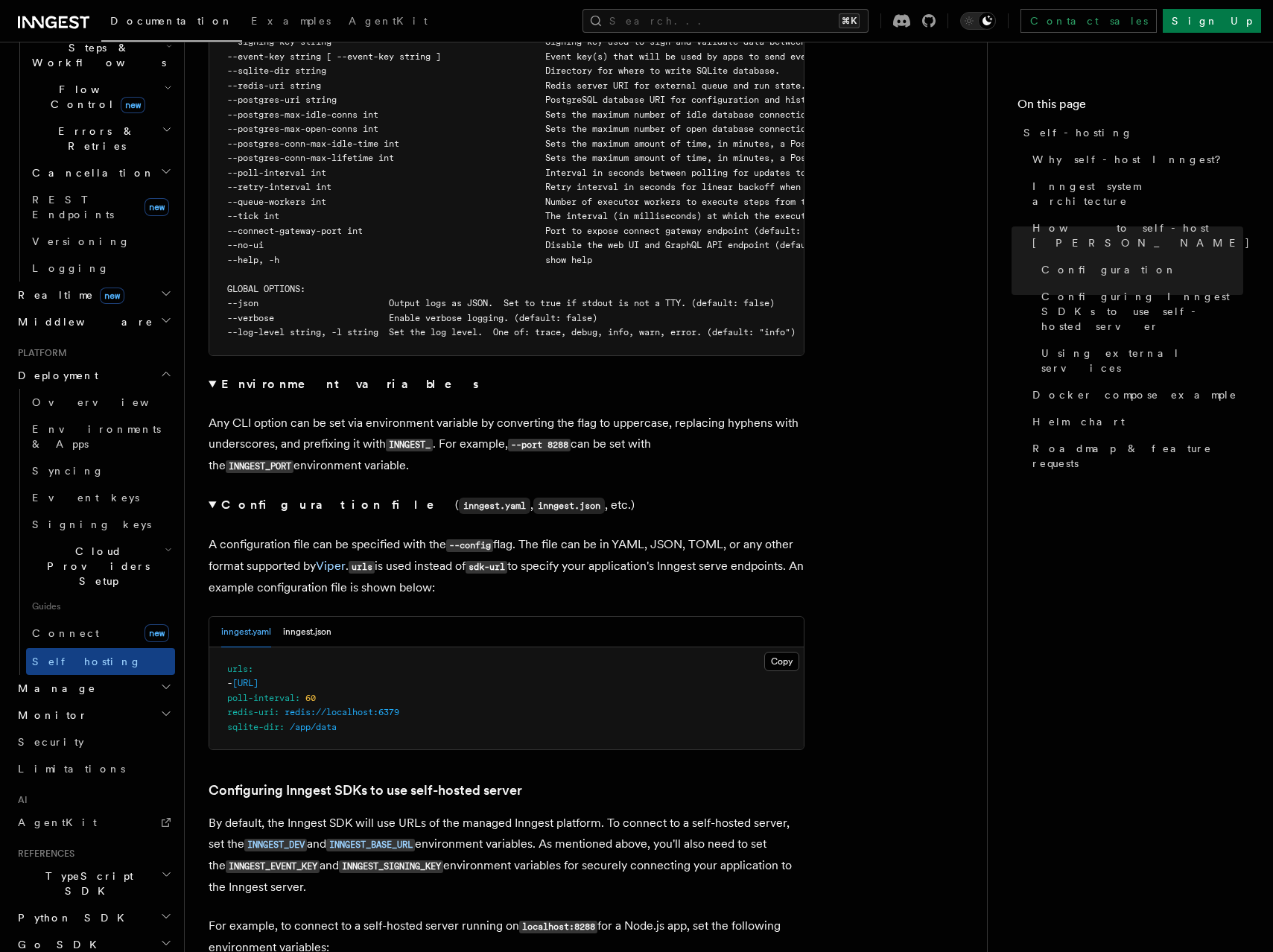
scroll to position [2857, 0]
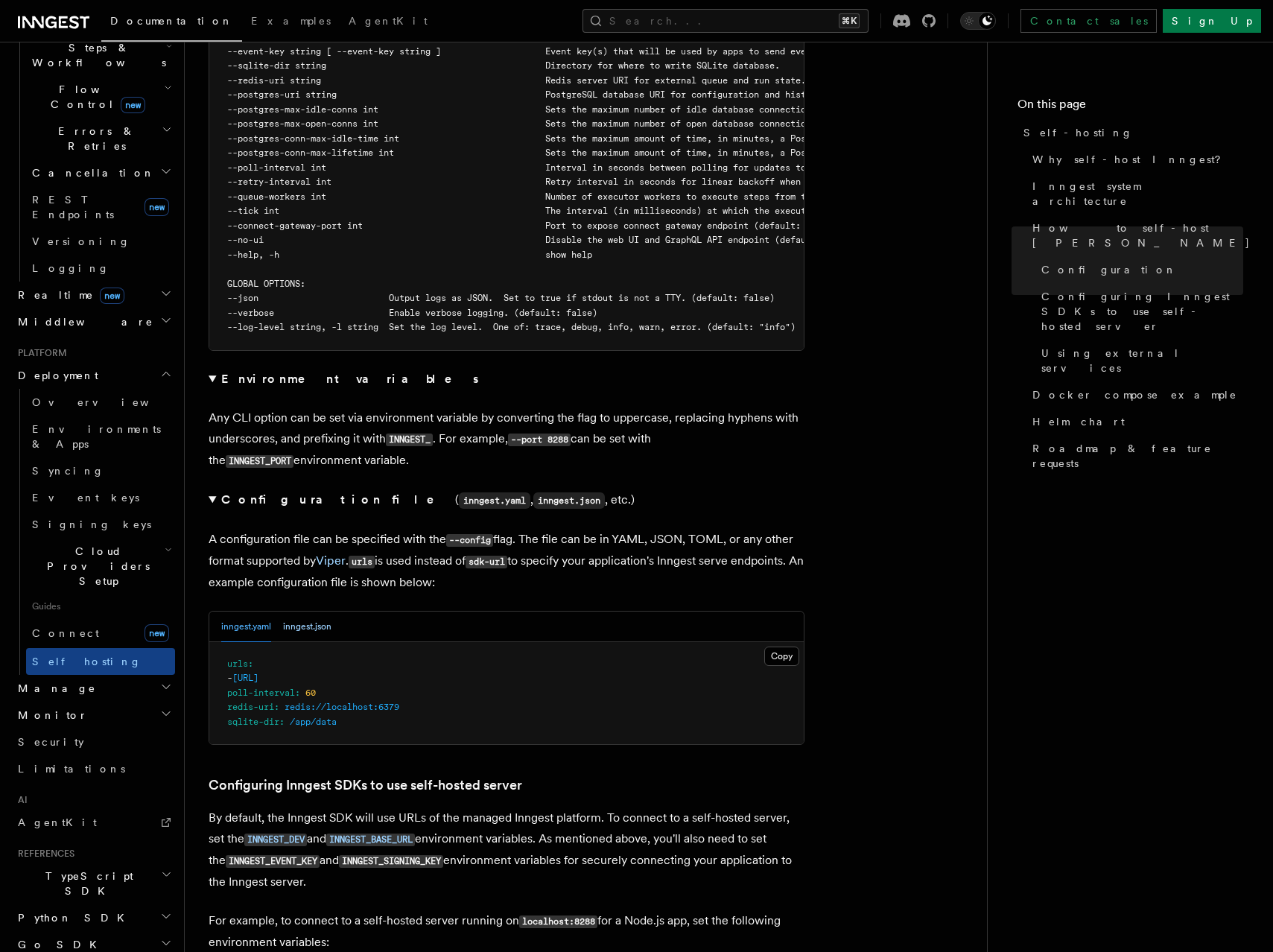
click at [323, 612] on button "inngest.json" at bounding box center [307, 627] width 48 height 30
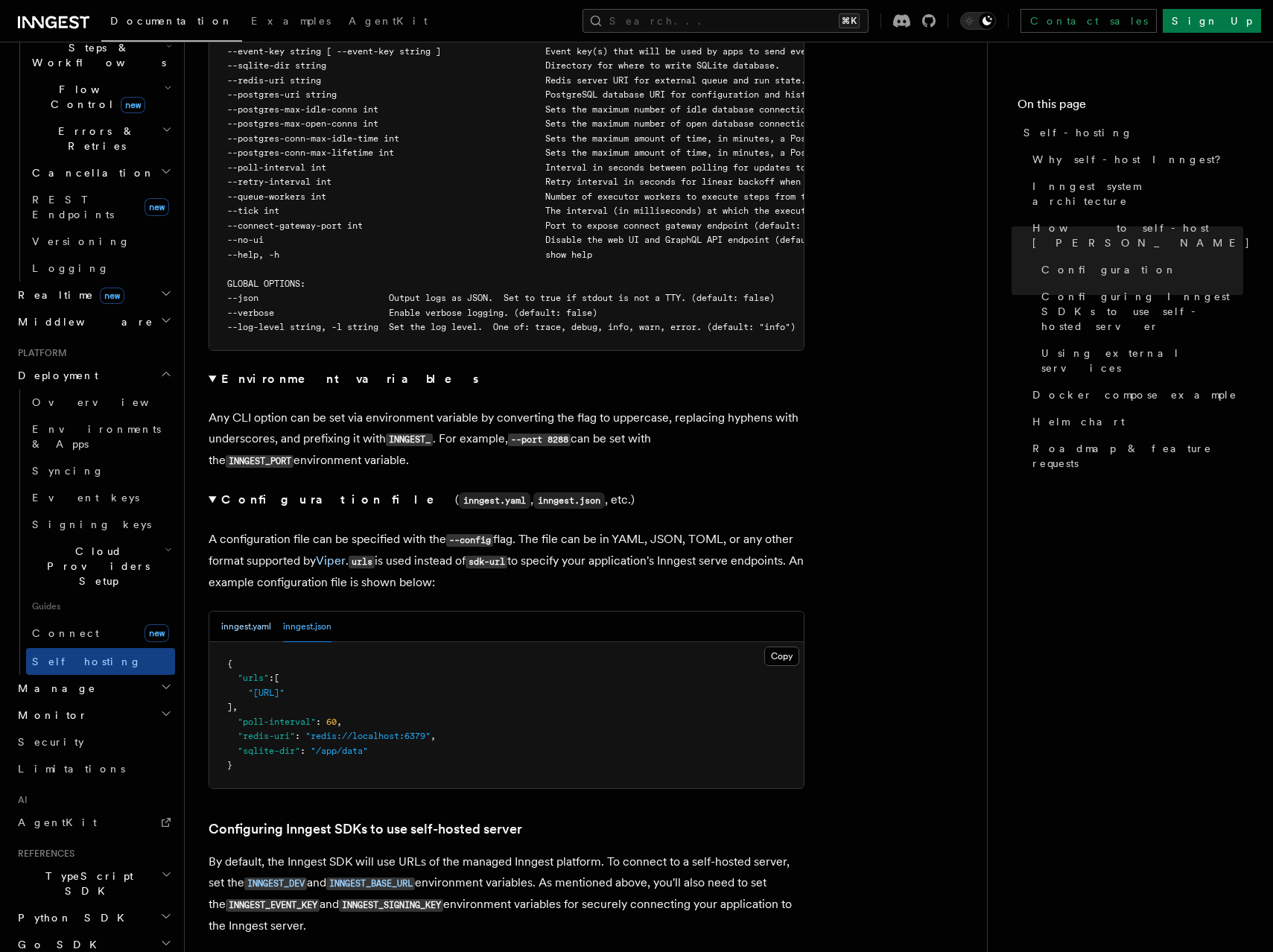
click at [231, 612] on button "inngest.yaml" at bounding box center [246, 627] width 50 height 30
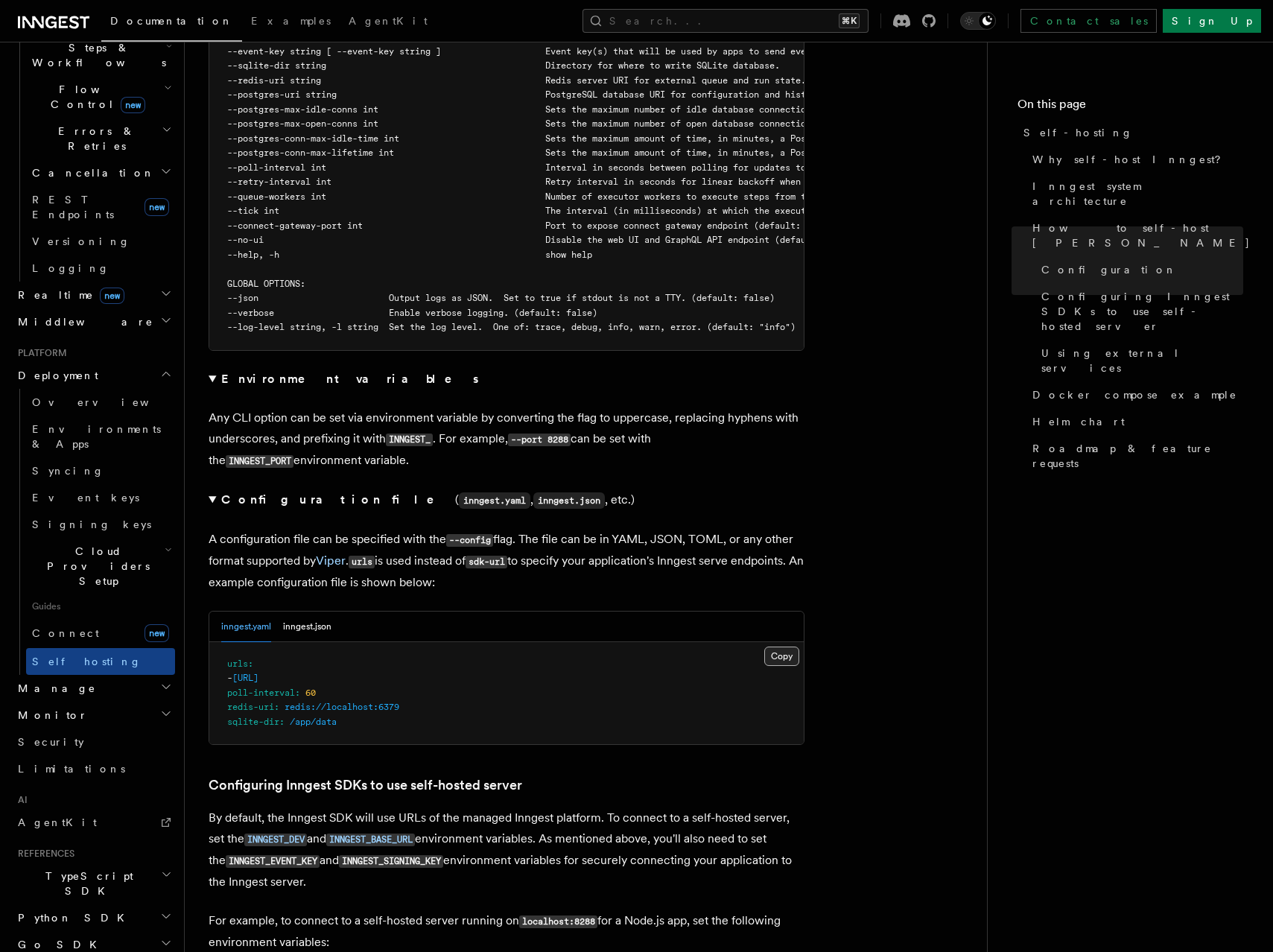
click at [772, 647] on button "Copy Copied" at bounding box center [782, 657] width 35 height 19
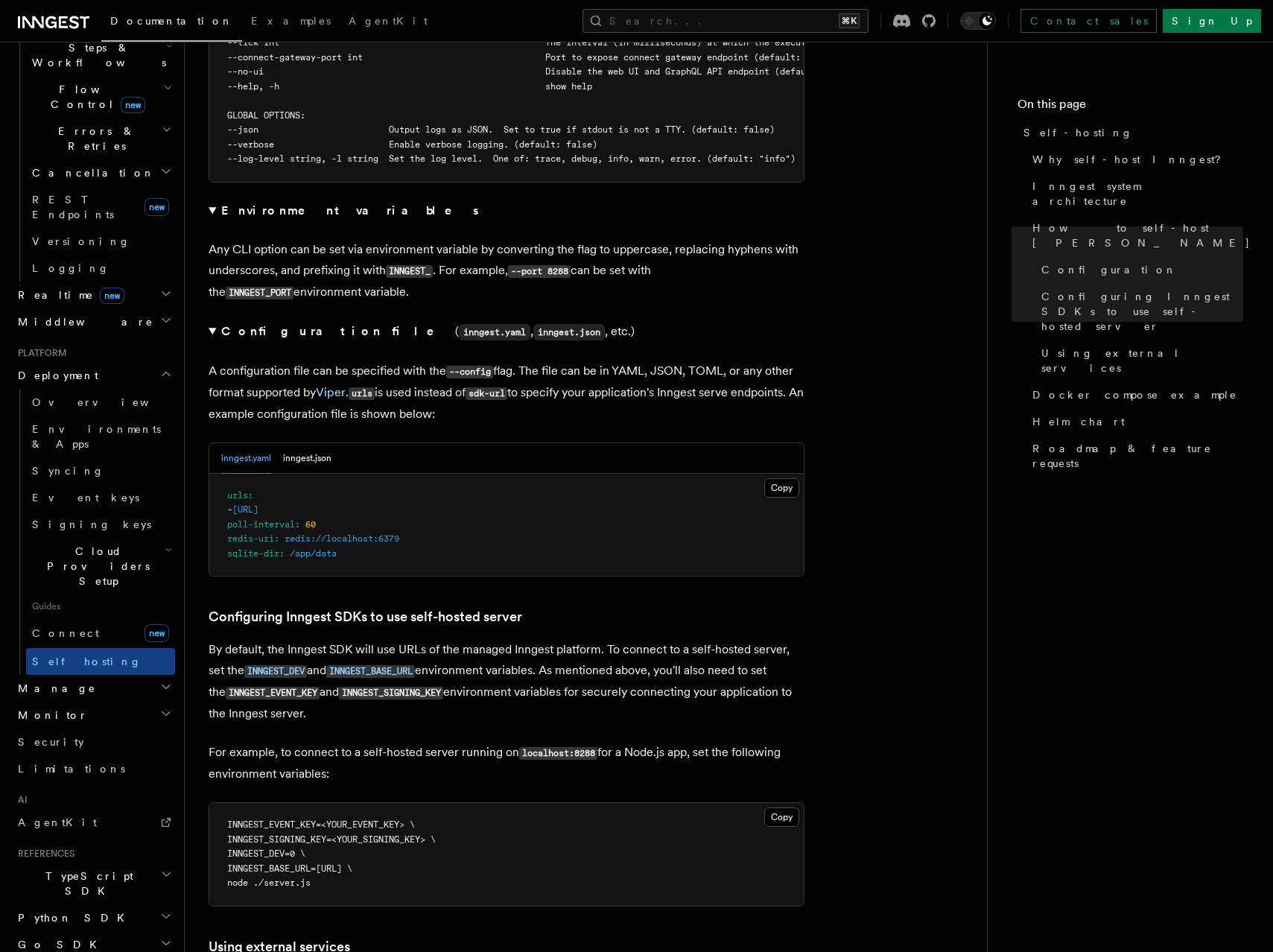
scroll to position [3111, 0]
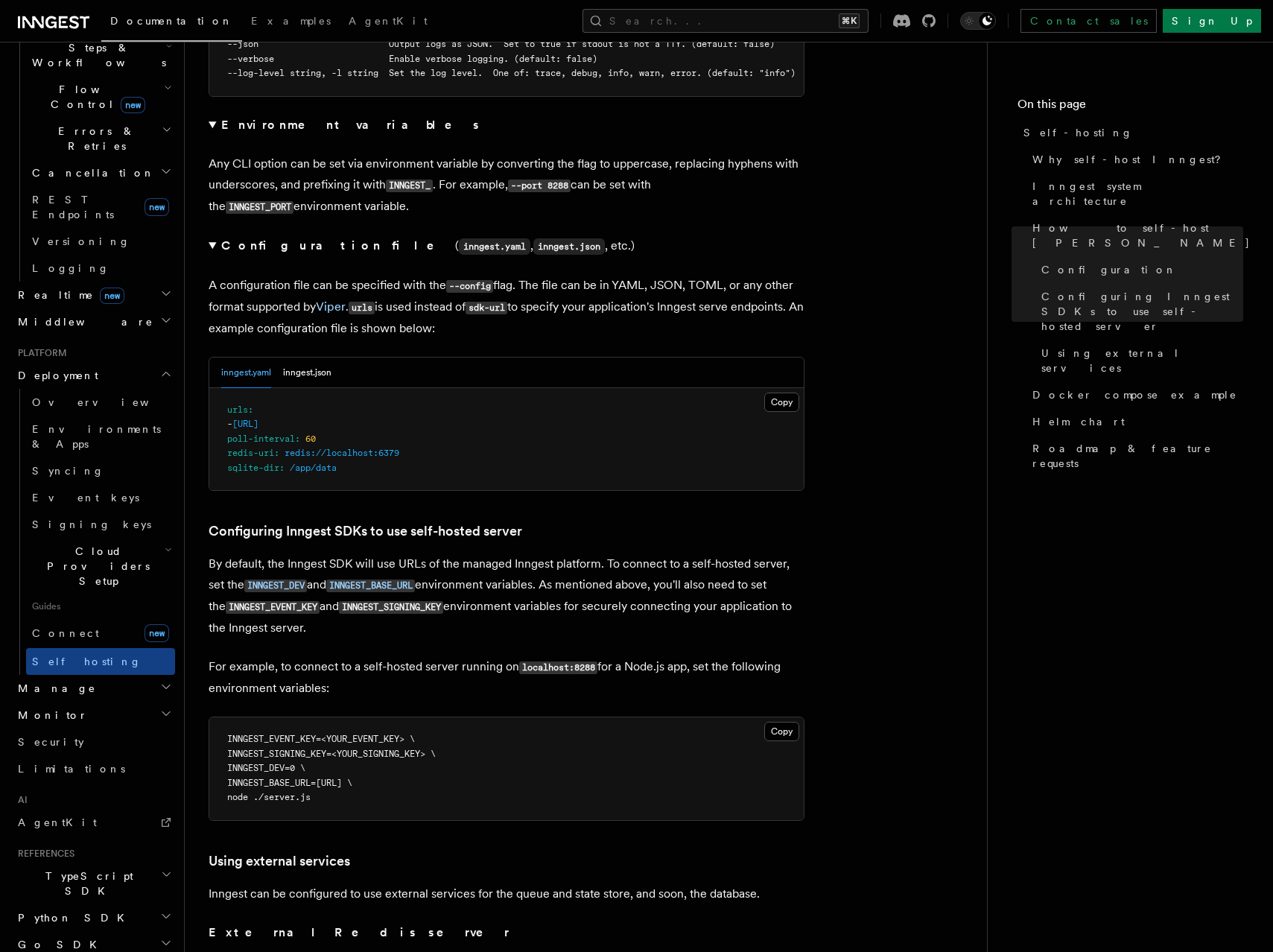
click at [553, 520] on h3 "Configuring Inngest SDKs to use self-hosted server" at bounding box center [507, 531] width 596 height 21
drag, startPoint x: 553, startPoint y: 492, endPoint x: 538, endPoint y: 752, distance: 260.4
click at [538, 752] on article "Platform Deployment Self-hosting Self-hosting support for Inngest is supported …" at bounding box center [586, 307] width 755 height 6703
copy article "Configuring Inngest SDKs to use self-hosted server By default, the Inngest SDK …"
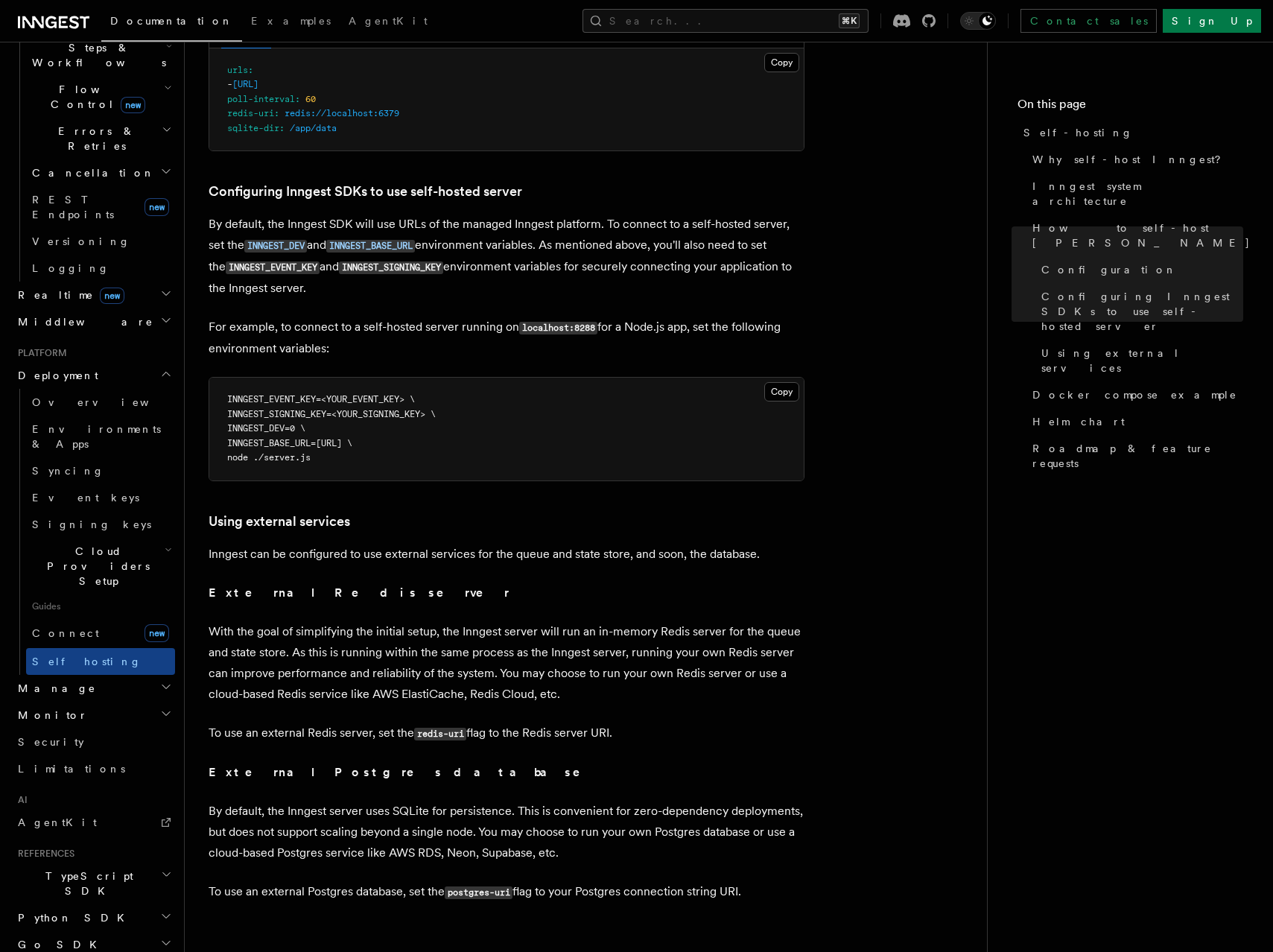
scroll to position [3514, 0]
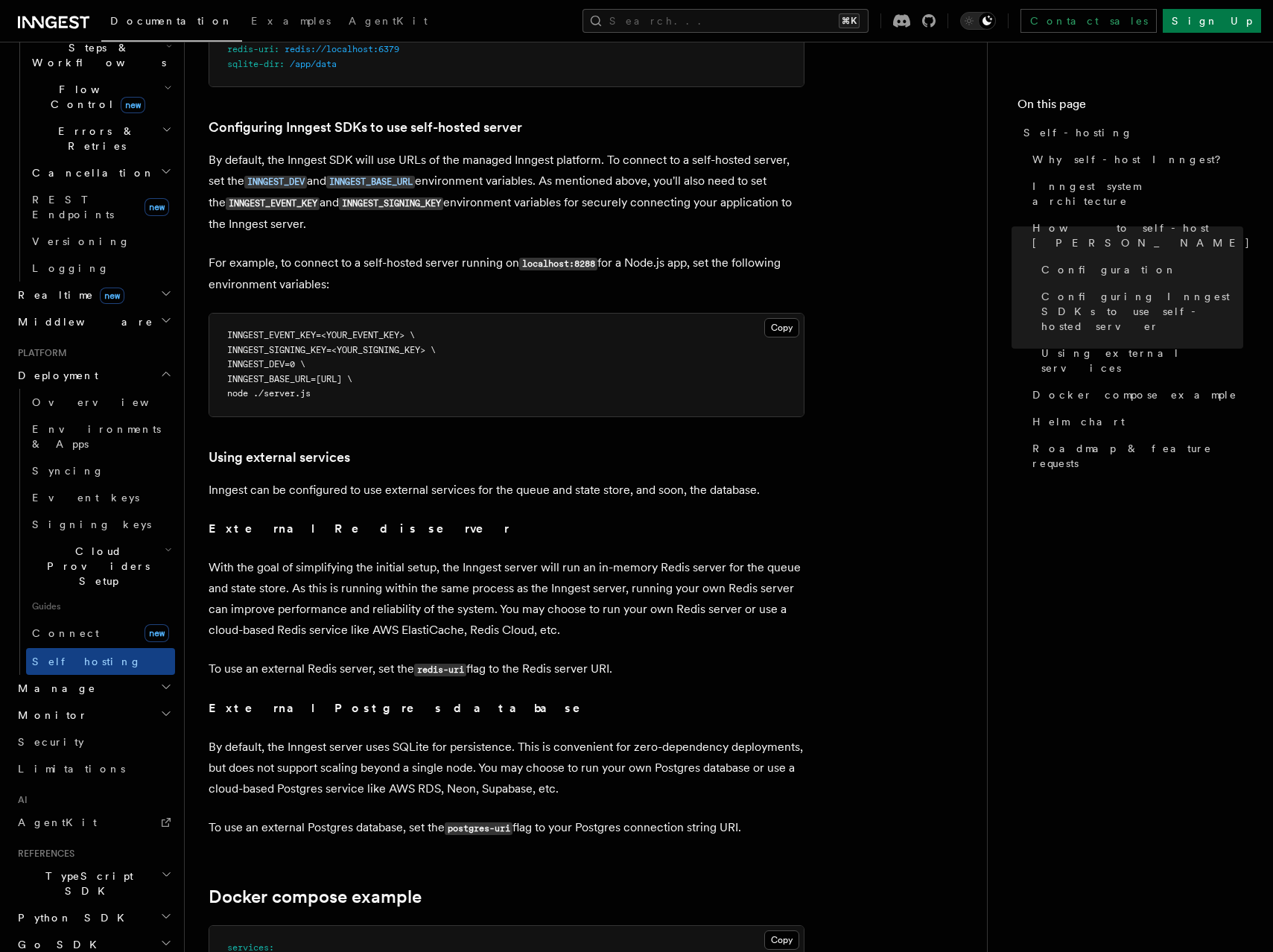
click at [387, 447] on h3 "Using external services" at bounding box center [507, 457] width 596 height 21
drag, startPoint x: 387, startPoint y: 417, endPoint x: 396, endPoint y: 770, distance: 353.1
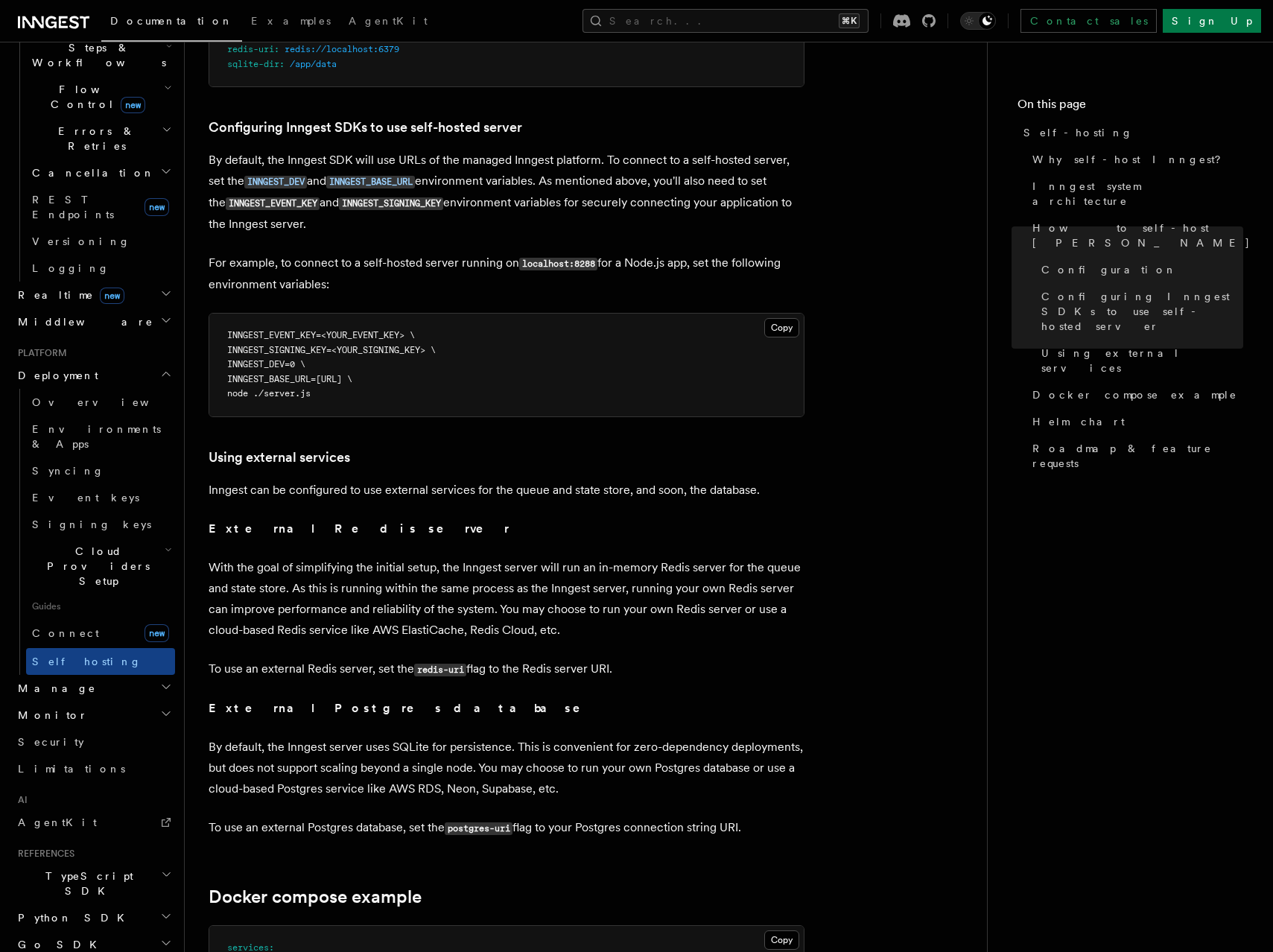
copy article "Using external services Inngest can be configured to use external services for …"
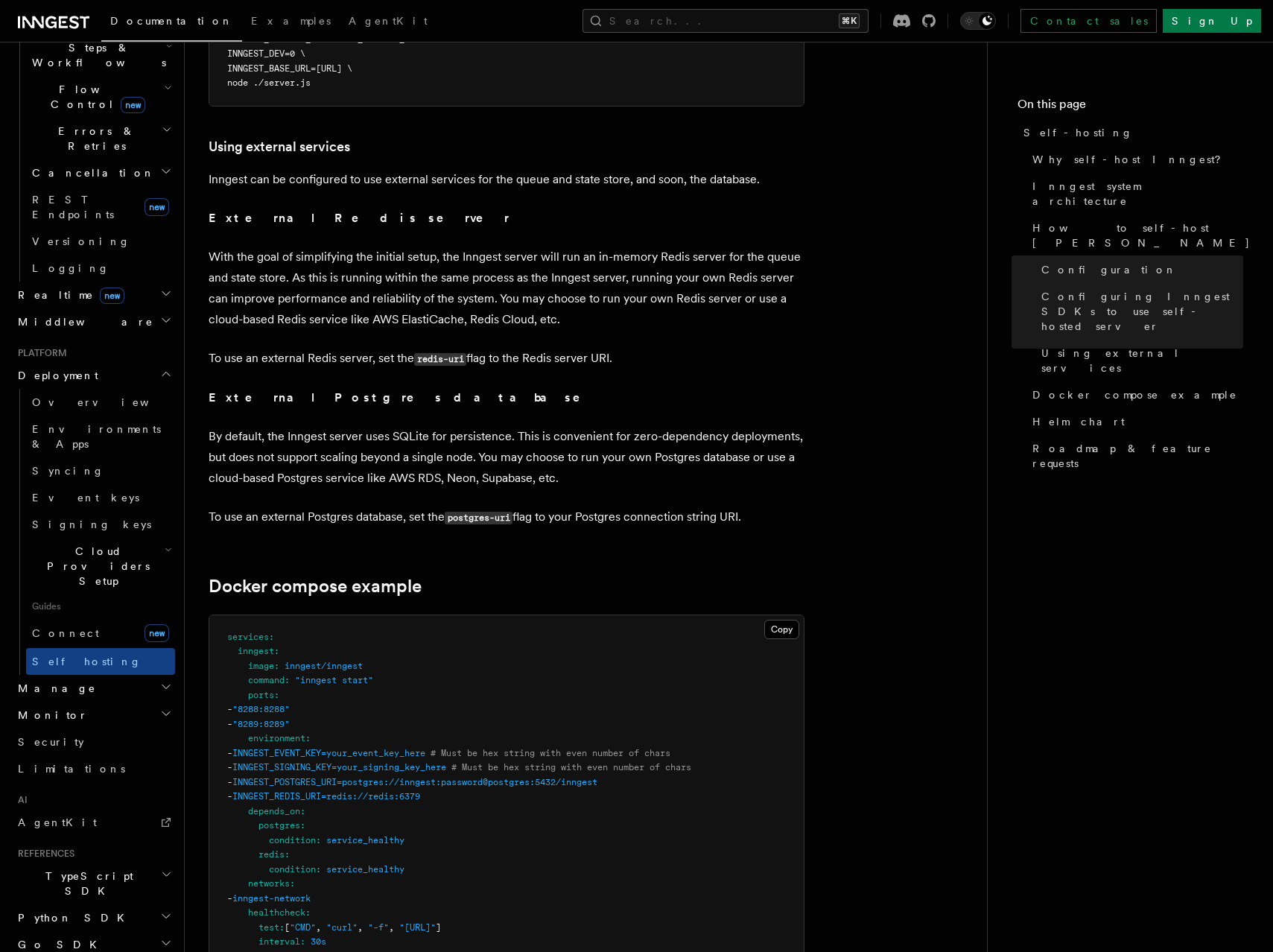
scroll to position [3960, 0]
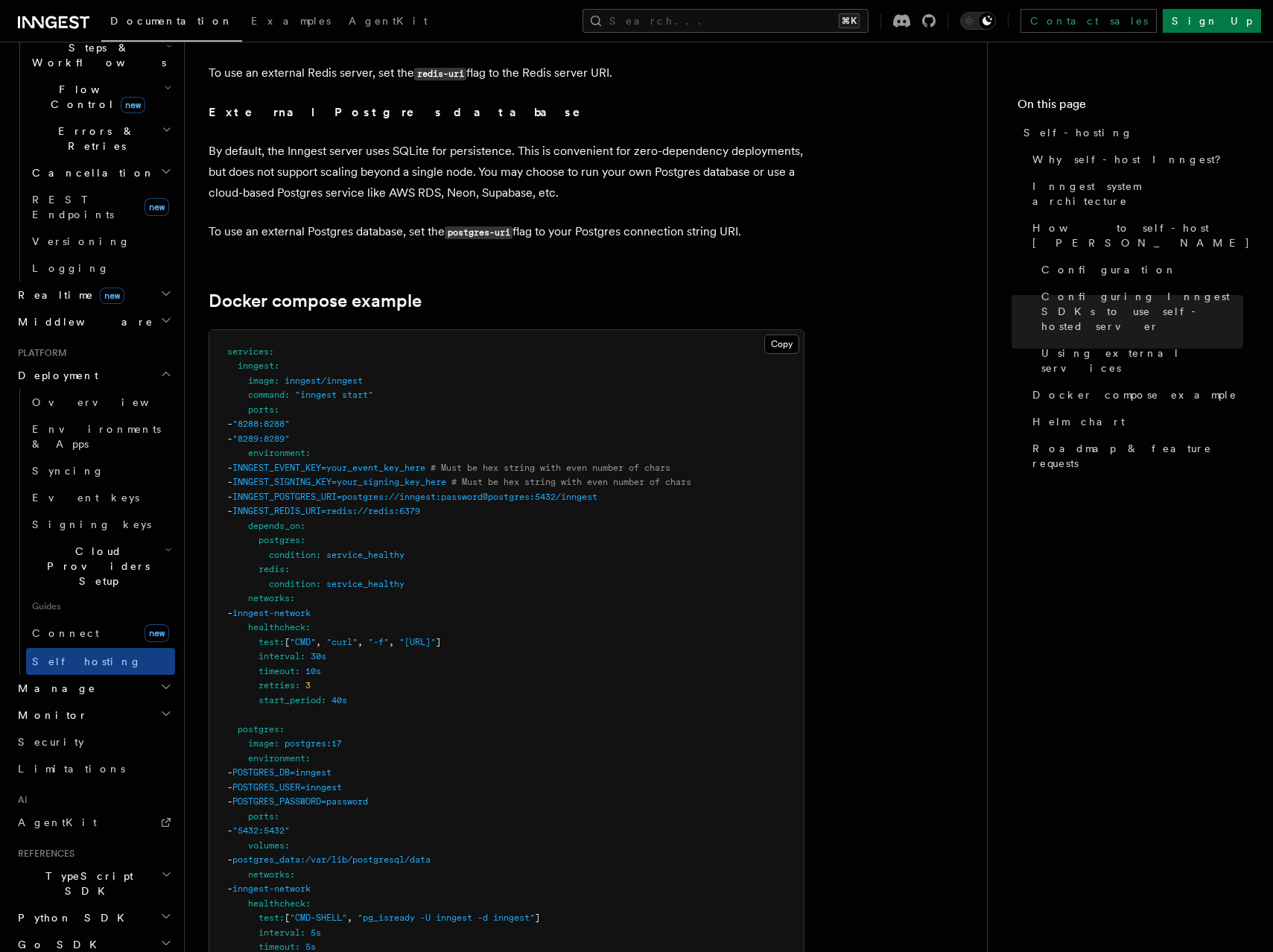
click at [522, 527] on pre "services : inngest : image : inngest/inngest command : "inngest start" ports : …" at bounding box center [506, 824] width 595 height 989
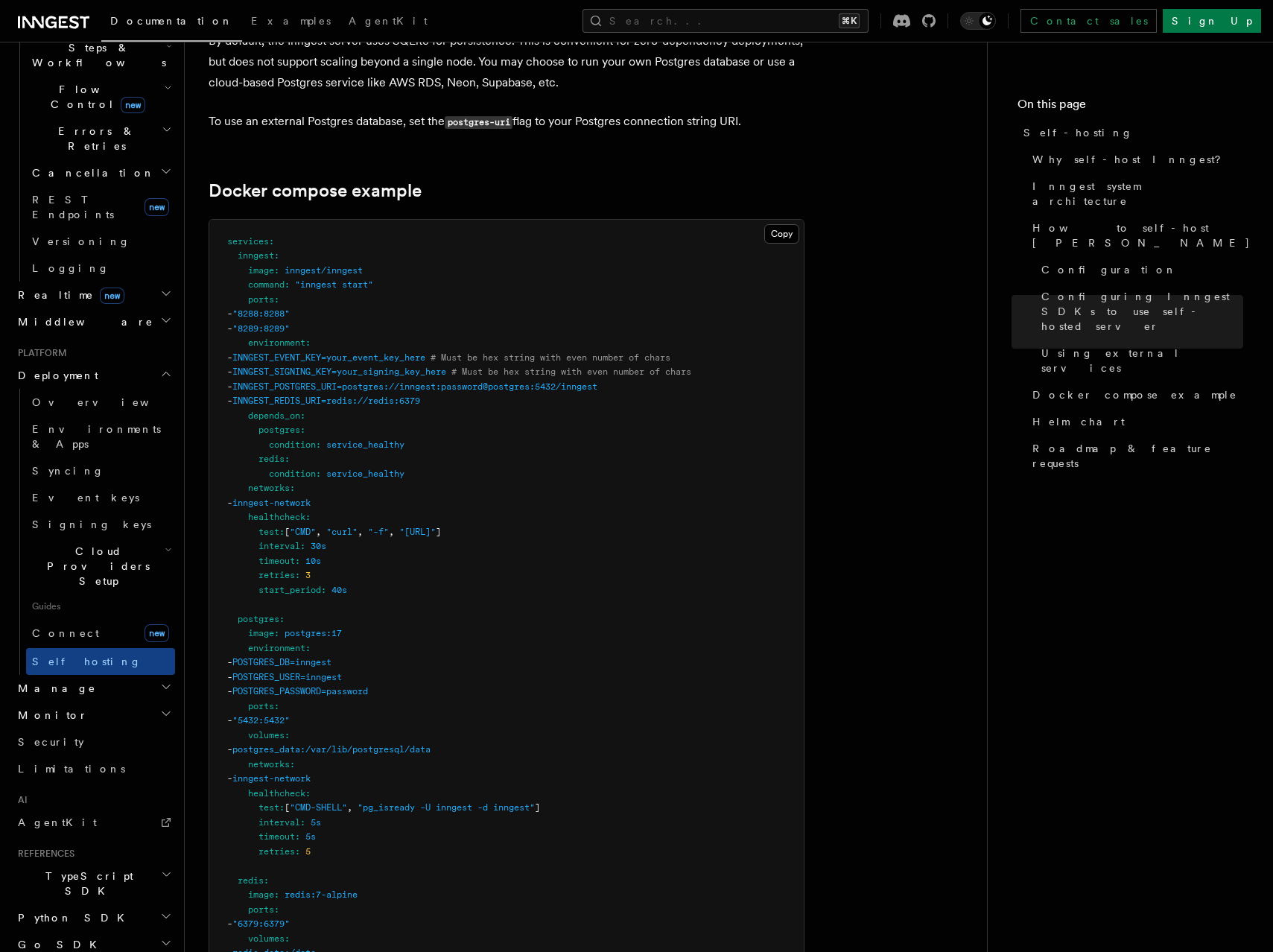
scroll to position [4225, 0]
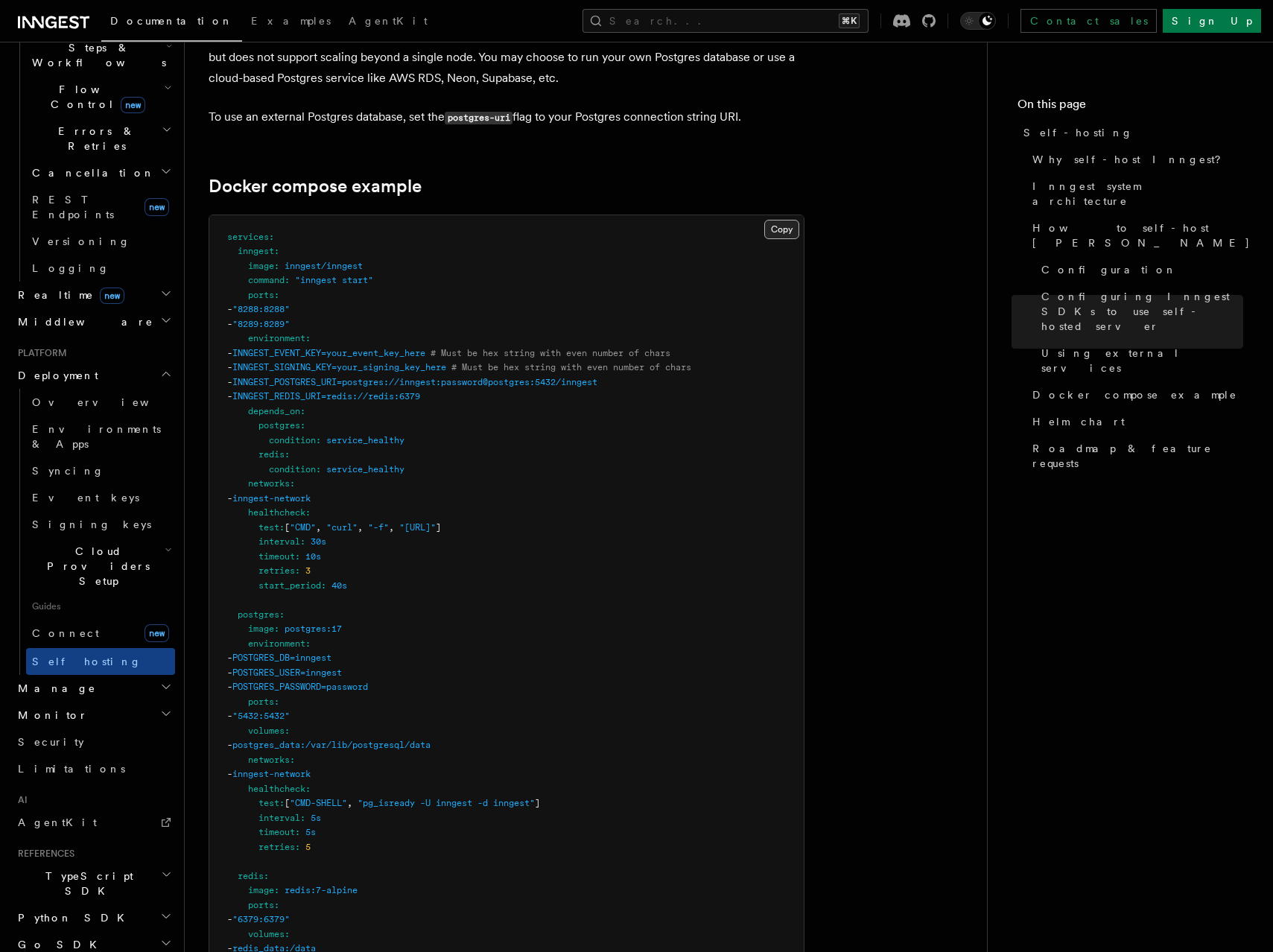
click at [791, 219] on button "Copy Copied" at bounding box center [782, 229] width 35 height 19
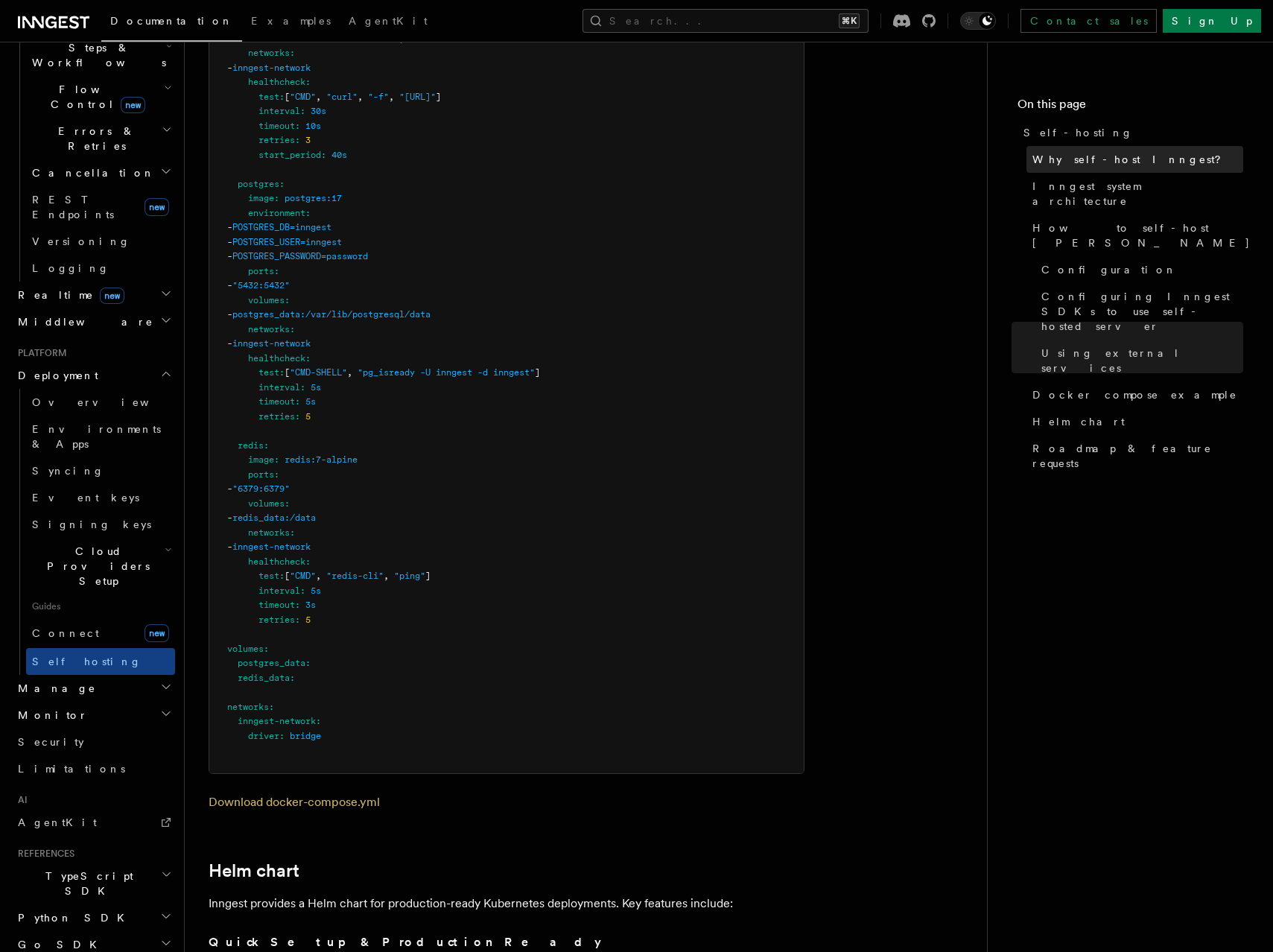
scroll to position [5159, 0]
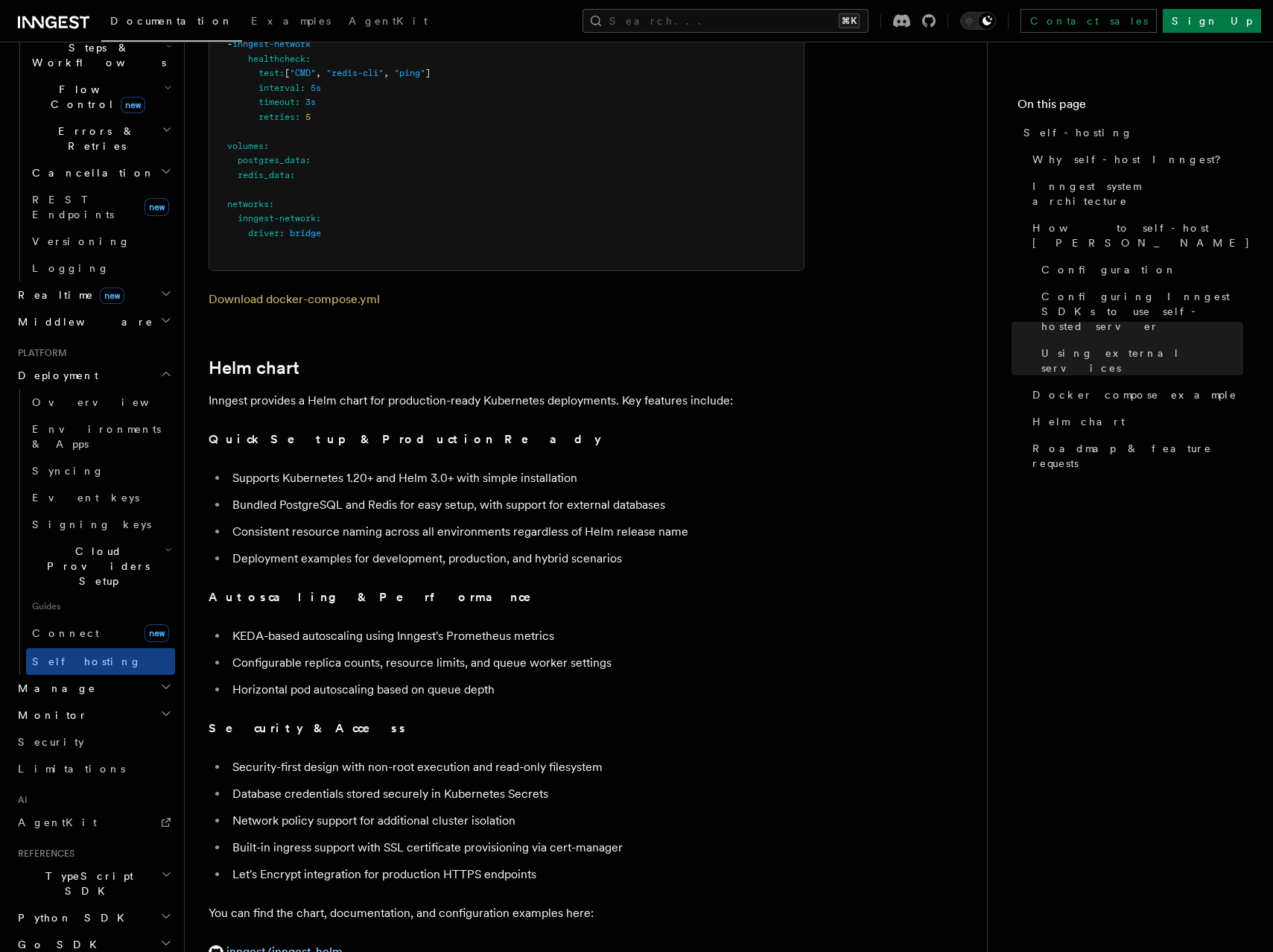
click at [385, 358] on h2 "Helm chart" at bounding box center [507, 368] width 596 height 21
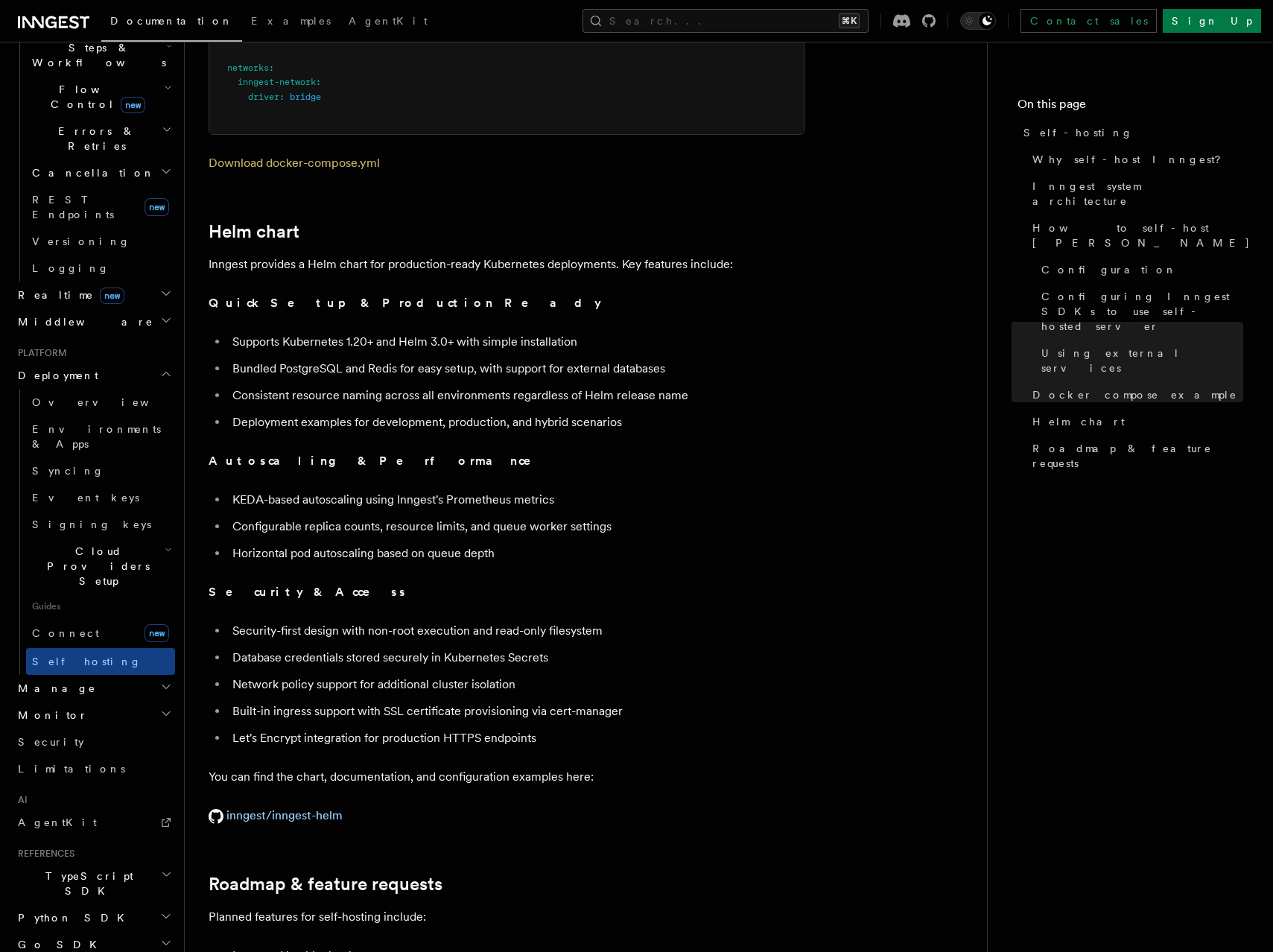
scroll to position [5308, 0]
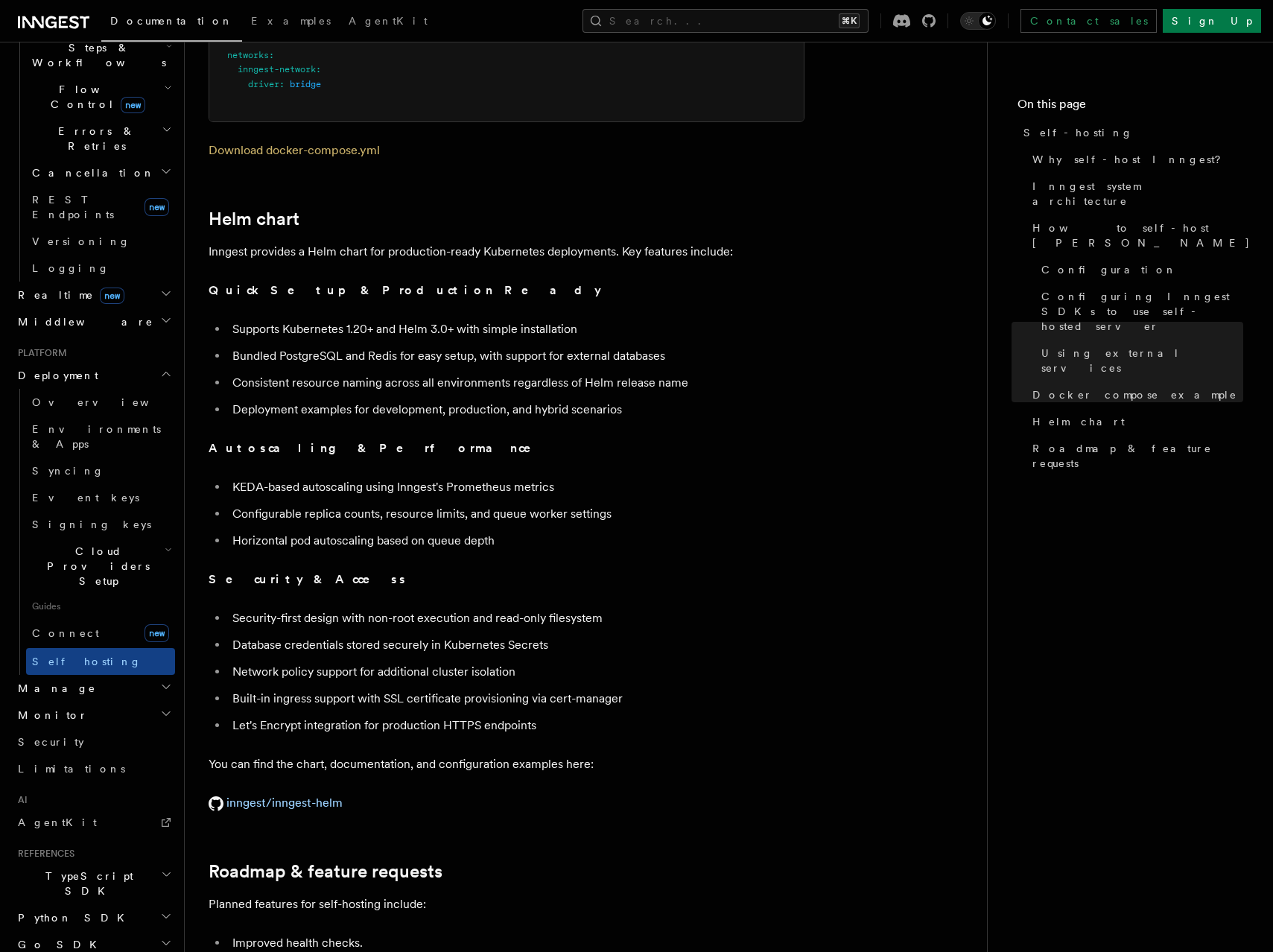
drag, startPoint x: 385, startPoint y: 333, endPoint x: 507, endPoint y: 724, distance: 409.6
copy article "Helm chart Inngest provides a Helm chart for production-ready Kubernetes deploy…"
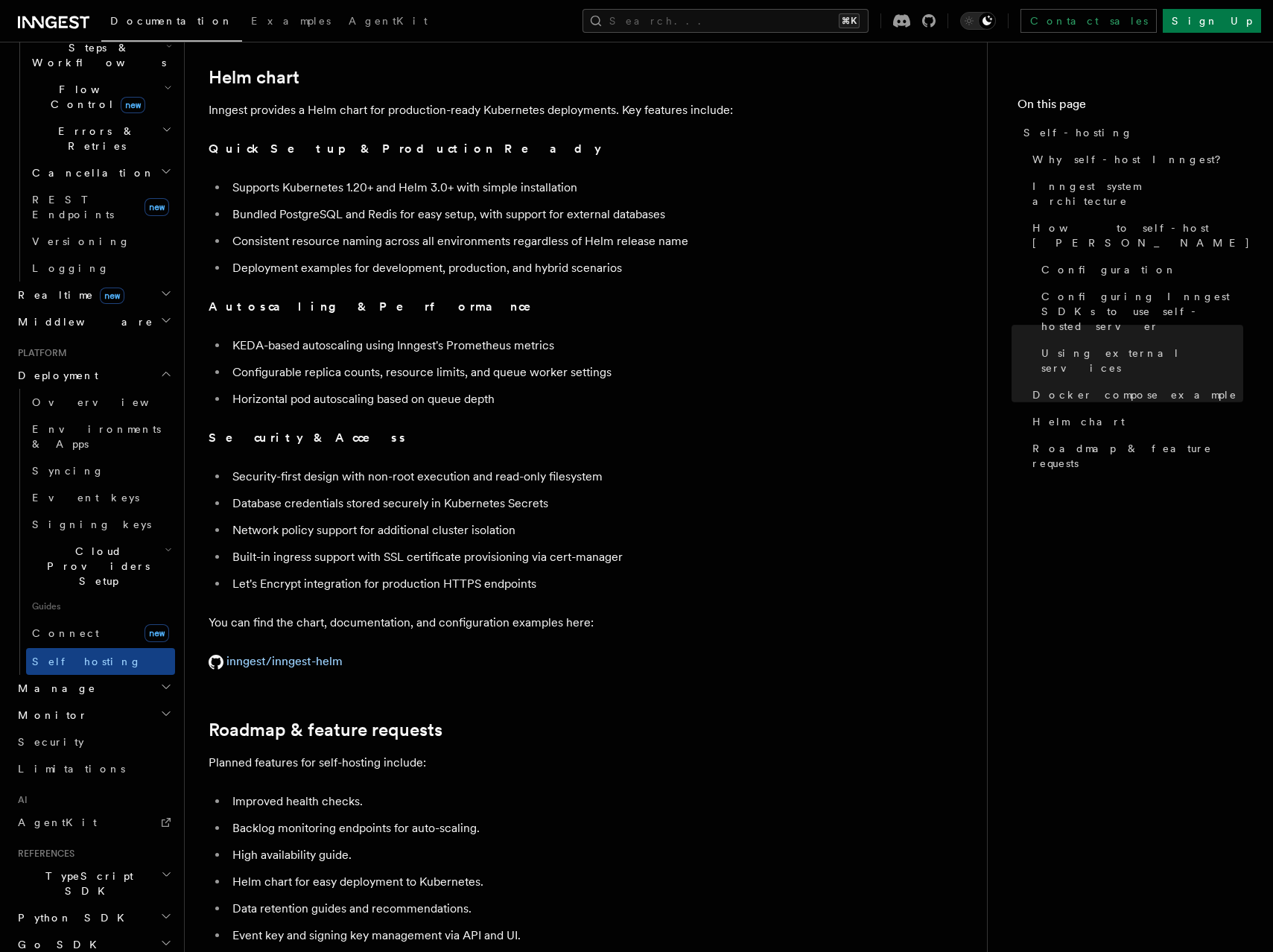
scroll to position [5585, 0]
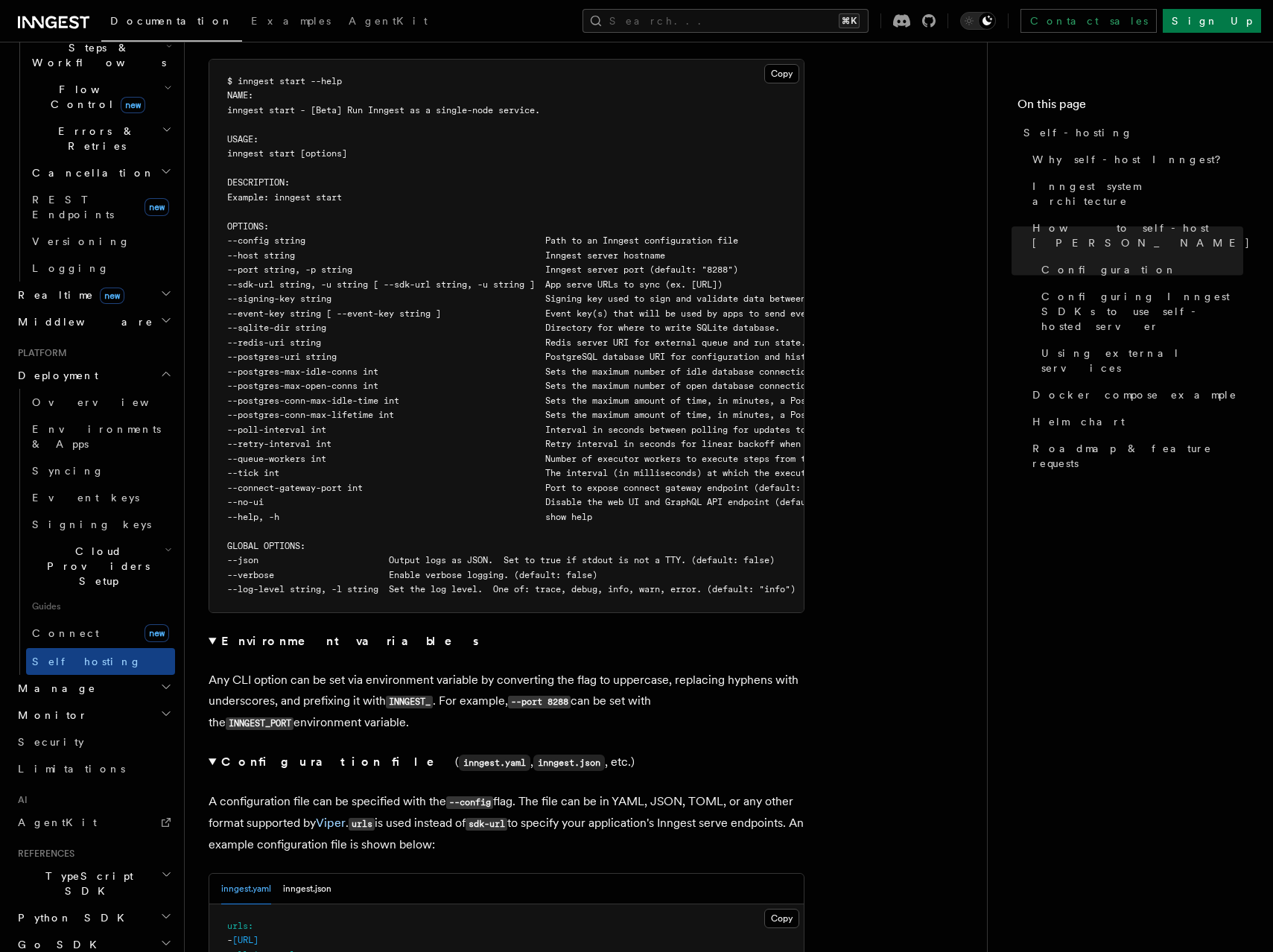
scroll to position [2545, 0]
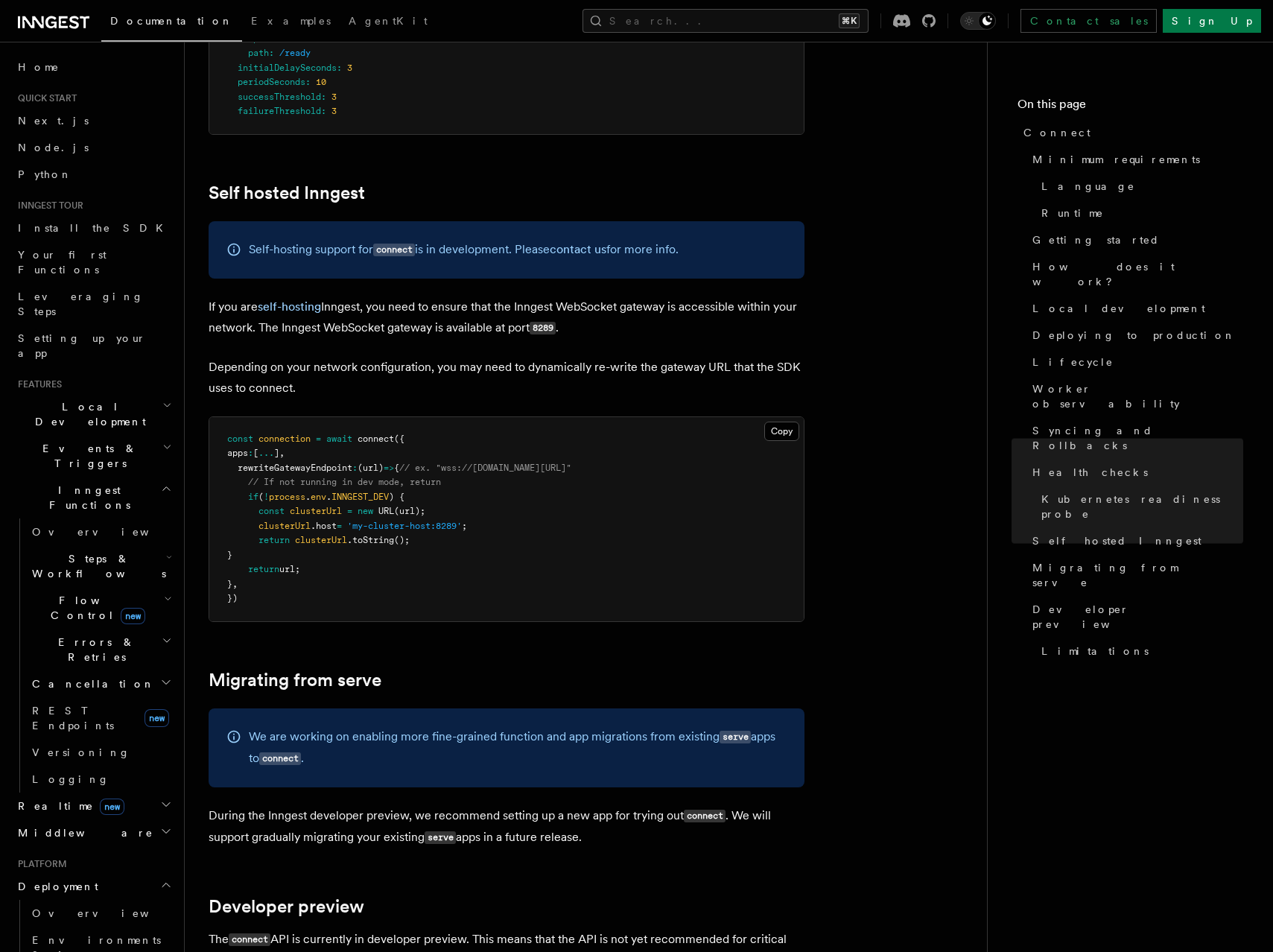
scroll to position [7307, 0]
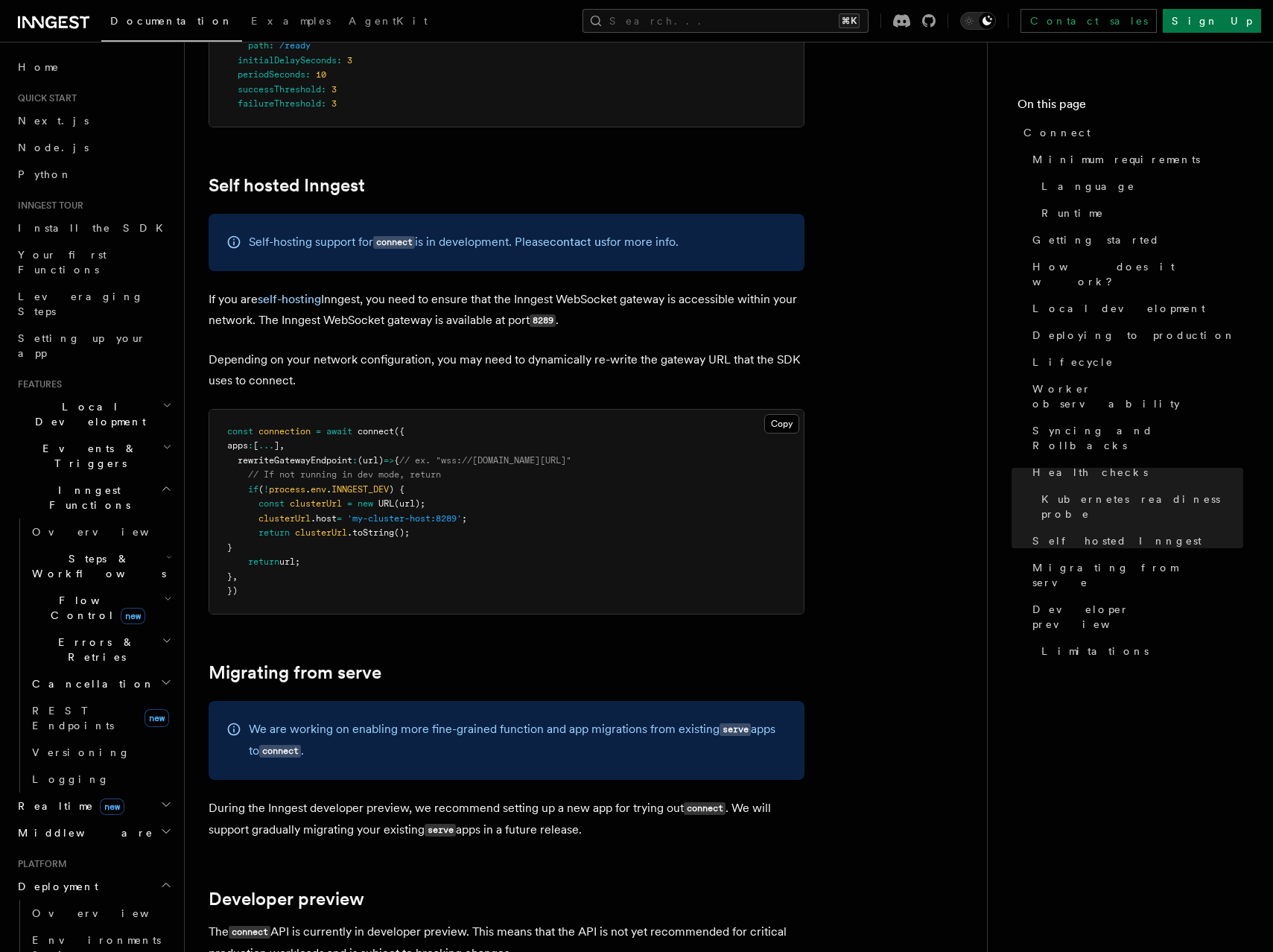
click at [395, 175] on h2 "Self hosted Inngest" at bounding box center [507, 186] width 596 height 21
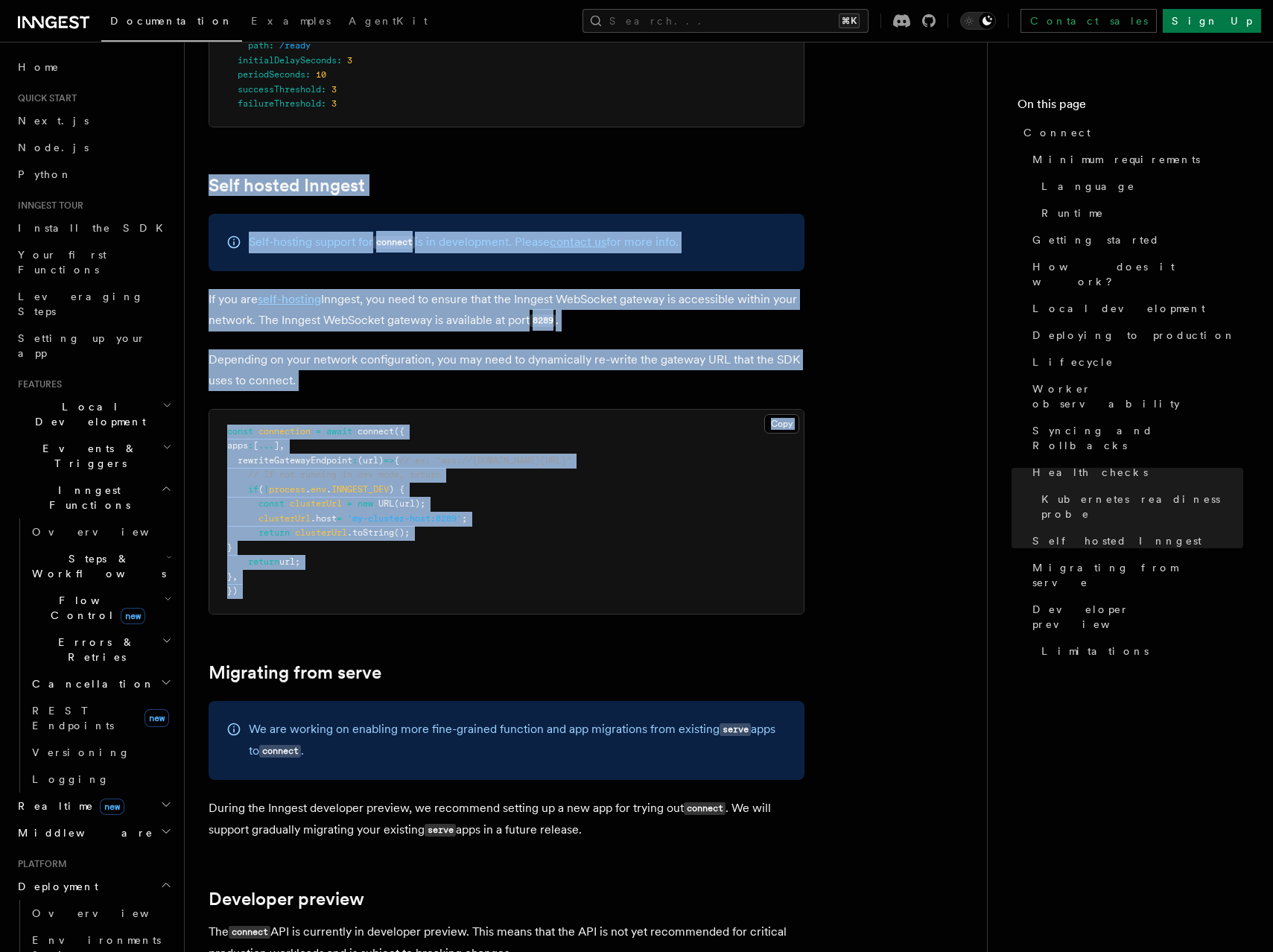
drag, startPoint x: 395, startPoint y: 80, endPoint x: 413, endPoint y: 489, distance: 409.4
copy article "Self hosted Inngest Self-hosting support for connect is in development. Please …"
click at [664, 446] on pre "const connection = await connect ({ apps : [ ... ] , rewriteGatewayEndpoint : (…" at bounding box center [506, 512] width 595 height 204
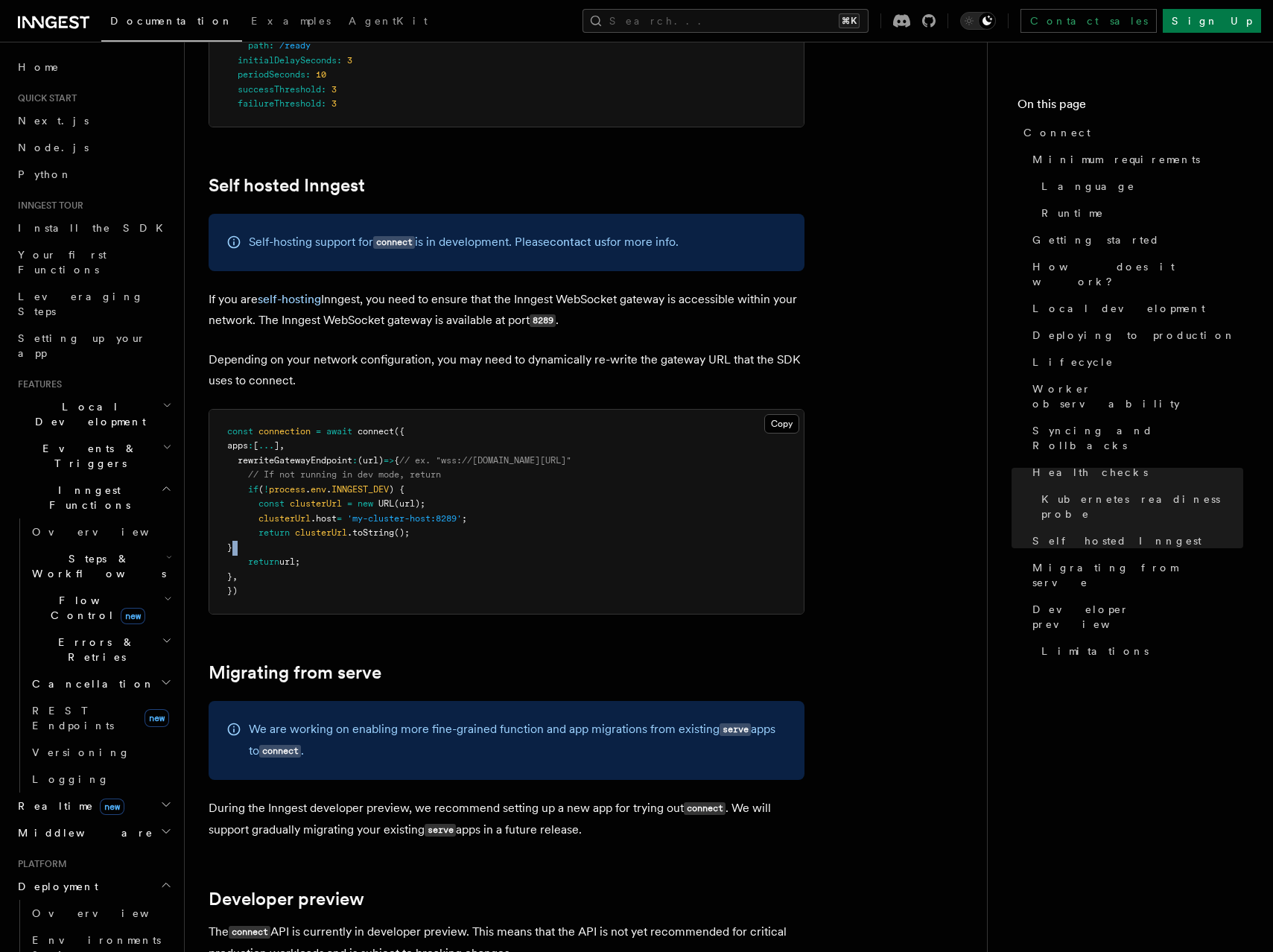
click at [664, 446] on pre "const connection = await connect ({ apps : [ ... ] , rewriteGatewayEndpoint : (…" at bounding box center [506, 512] width 595 height 204
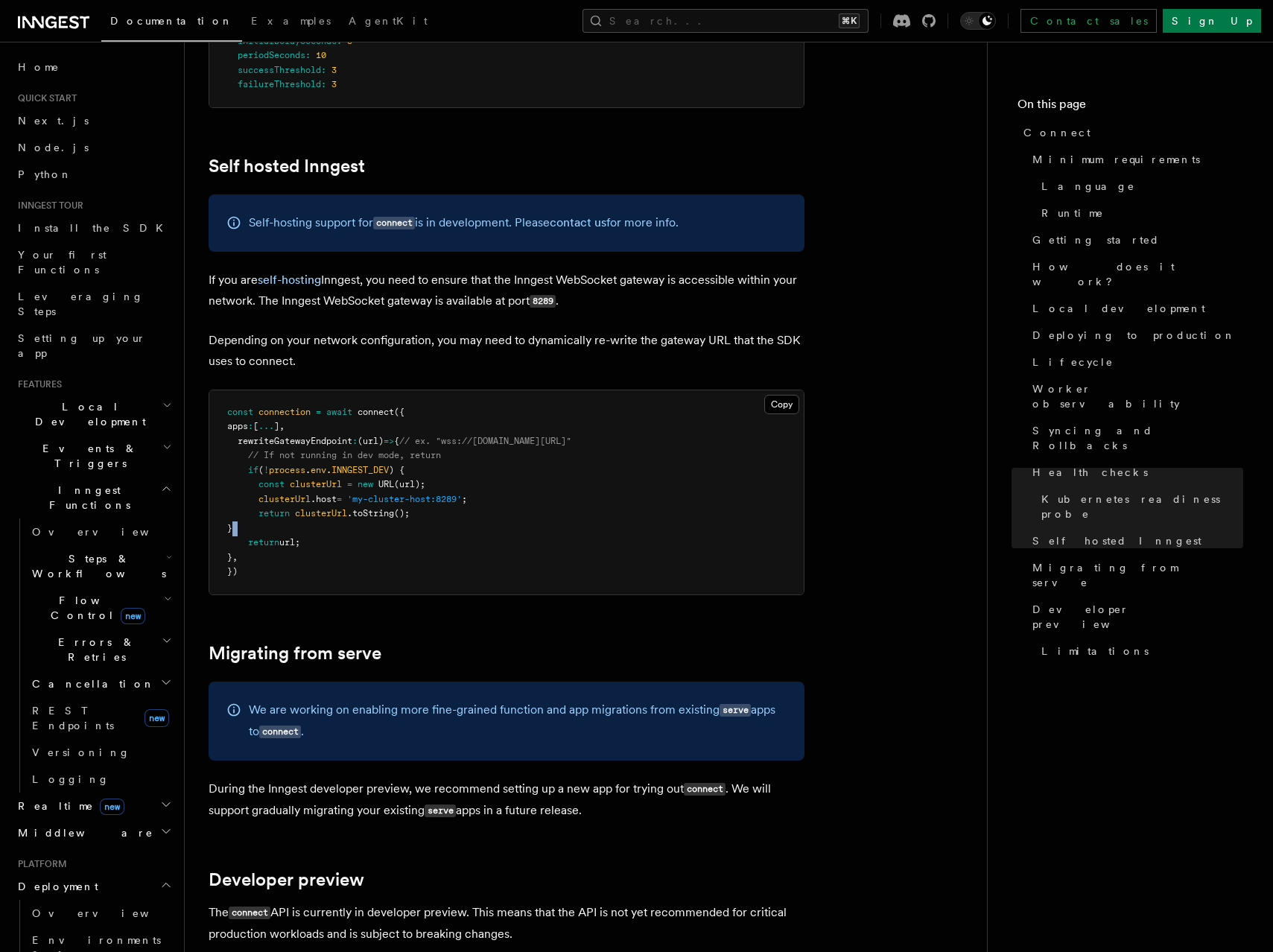
scroll to position [7335, 0]
